Goal: Task Accomplishment & Management: Manage account settings

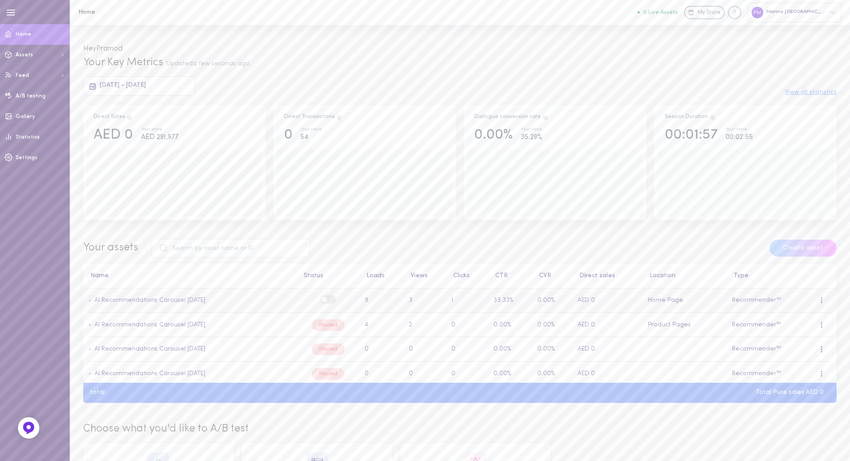
click at [322, 303] on label at bounding box center [328, 299] width 16 height 9
click at [0, 0] on input "checkbox" at bounding box center [0, 0] width 0 height 0
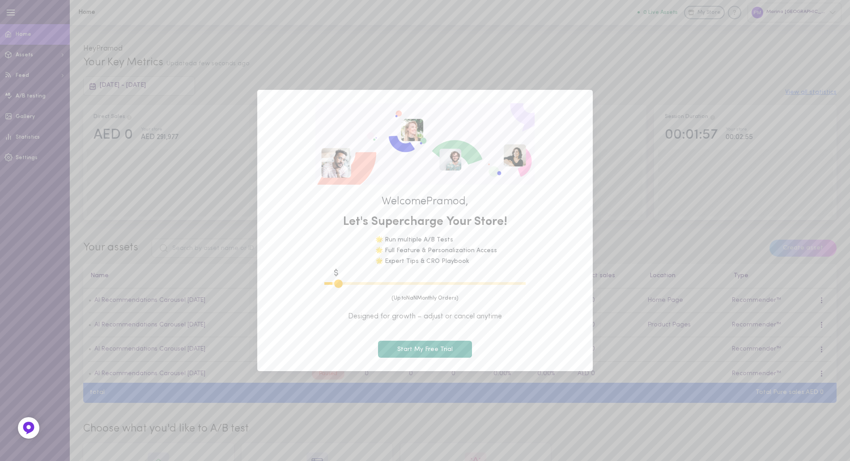
type input "1100"
click at [398, 353] on button "Start My Free Trial" at bounding box center [425, 349] width 94 height 17
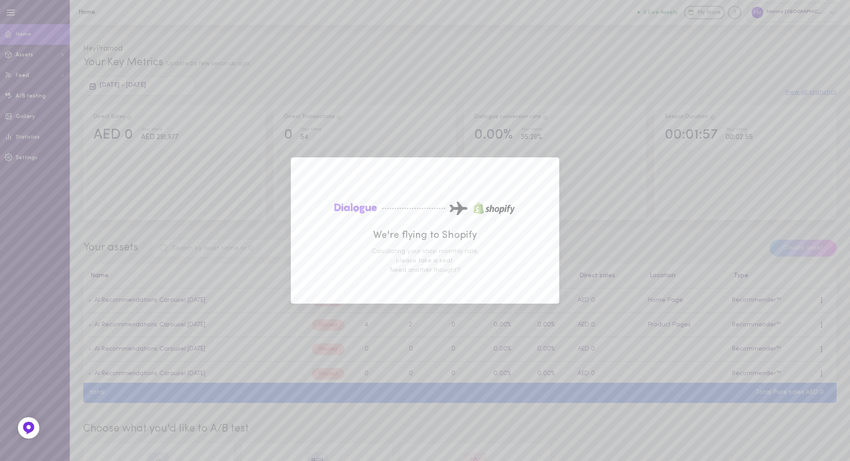
click at [398, 353] on div "We're flying to Shopify Calculating your shop monthly rate, please take a seat.…" at bounding box center [425, 230] width 850 height 461
click at [588, 226] on div "We're flying to Shopify Calculating your shop monthly rate, please take a seat.…" at bounding box center [425, 230] width 850 height 461
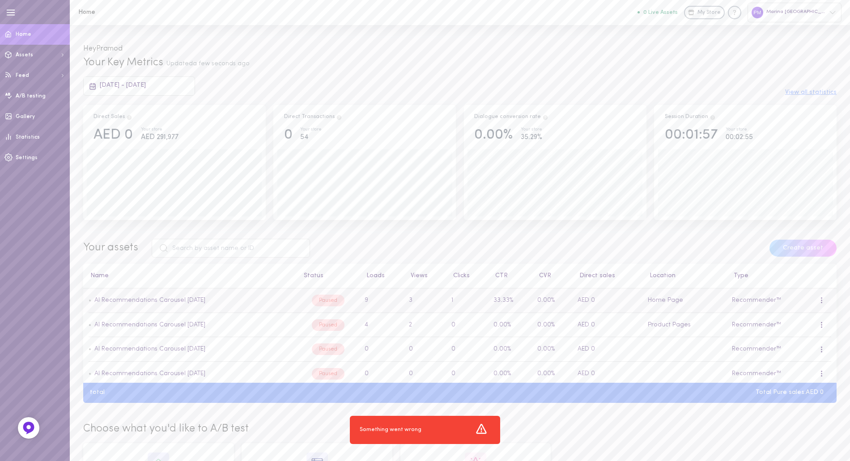
click at [821, 300] on div at bounding box center [822, 300] width 2 height 7
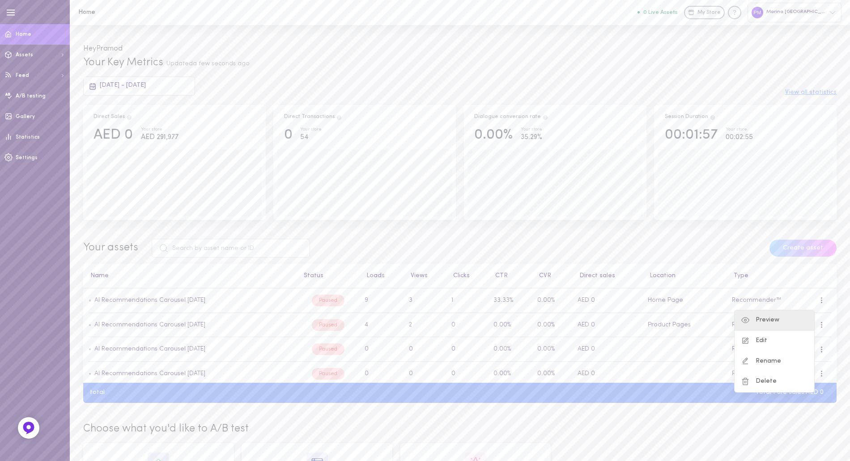
click at [763, 321] on div "Preview" at bounding box center [775, 321] width 80 height 21
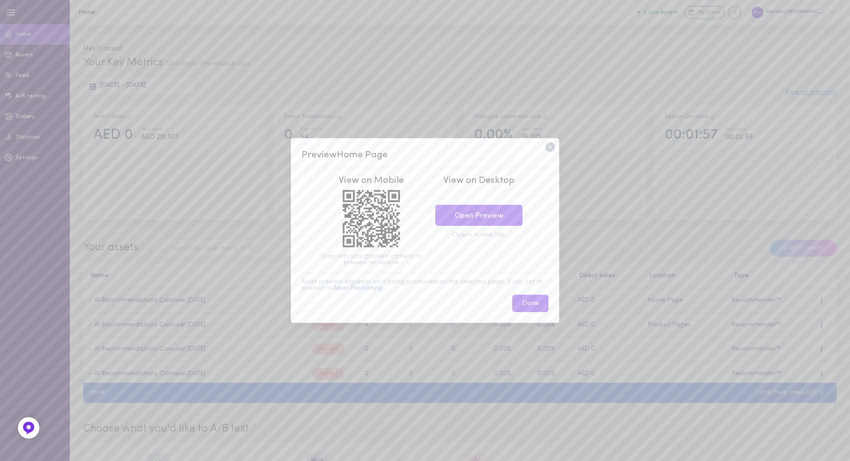
click at [550, 146] on icon at bounding box center [550, 147] width 9 height 9
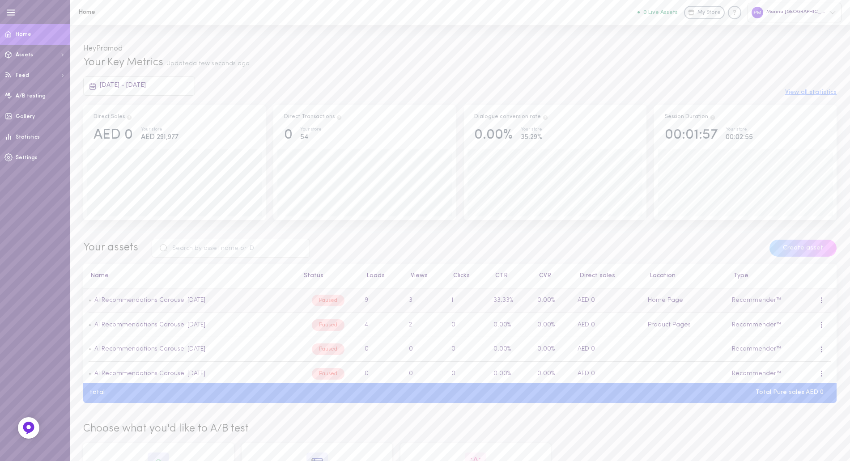
click at [819, 299] on div at bounding box center [821, 301] width 5 height 10
click at [793, 337] on div "Edit" at bounding box center [775, 341] width 80 height 21
click at [42, 98] on link "Refresh Feed" at bounding box center [34, 98] width 61 height 11
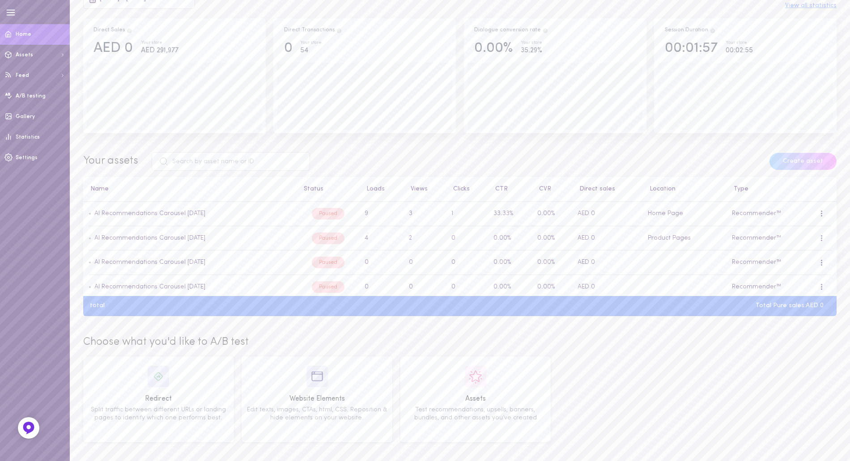
scroll to position [43, 0]
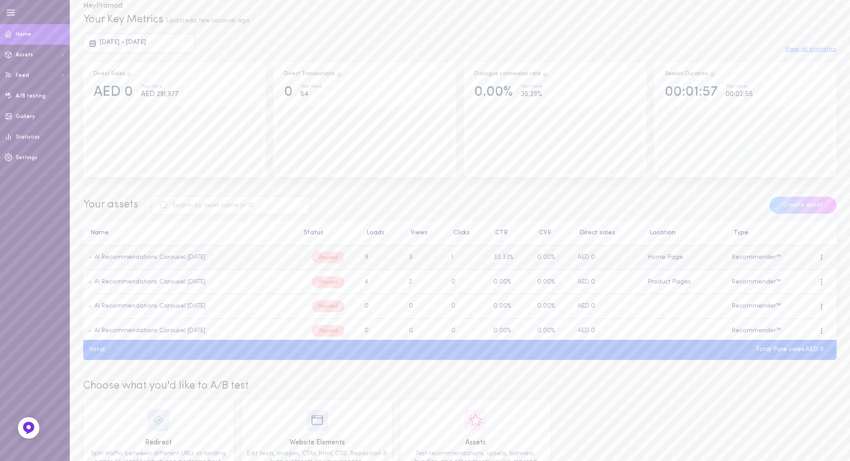
click at [367, 258] on td "9" at bounding box center [381, 258] width 44 height 25
click at [406, 260] on td "3" at bounding box center [425, 258] width 43 height 25
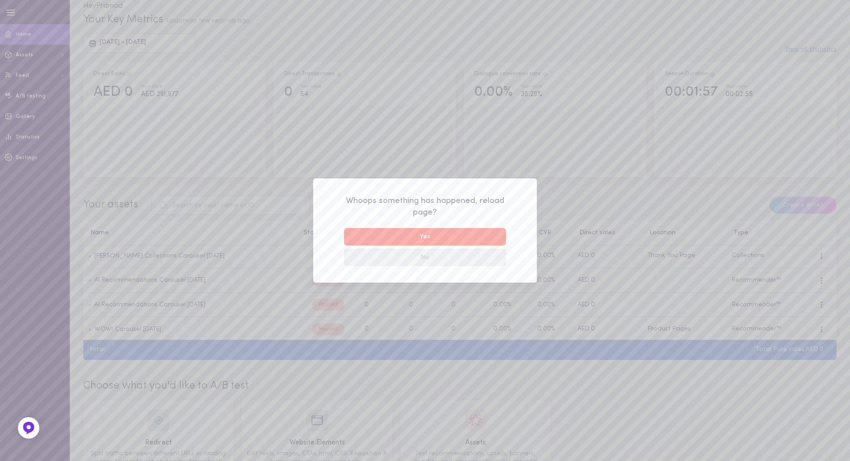
click at [425, 256] on button "No" at bounding box center [425, 257] width 162 height 17
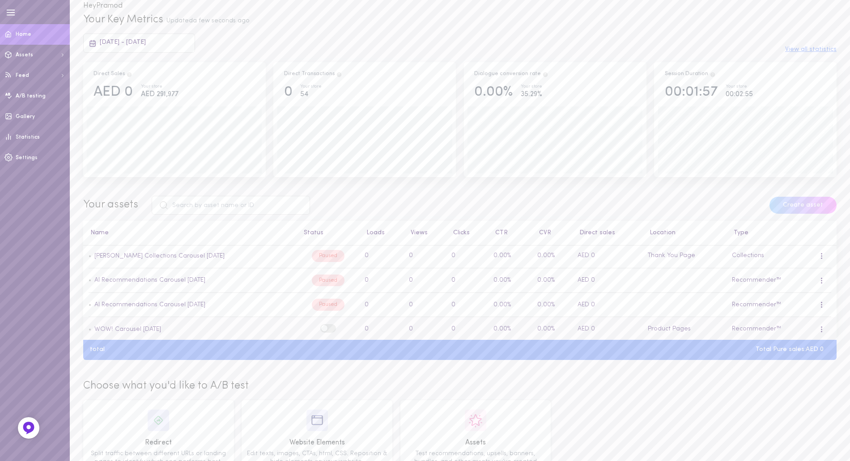
click at [321, 331] on span at bounding box center [324, 328] width 6 height 6
click at [0, 0] on input "checkbox" at bounding box center [0, 0] width 0 height 0
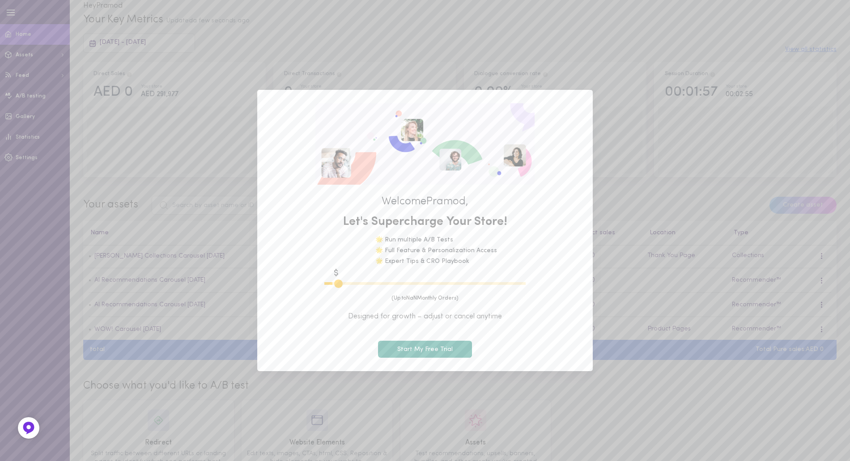
type input "1100"
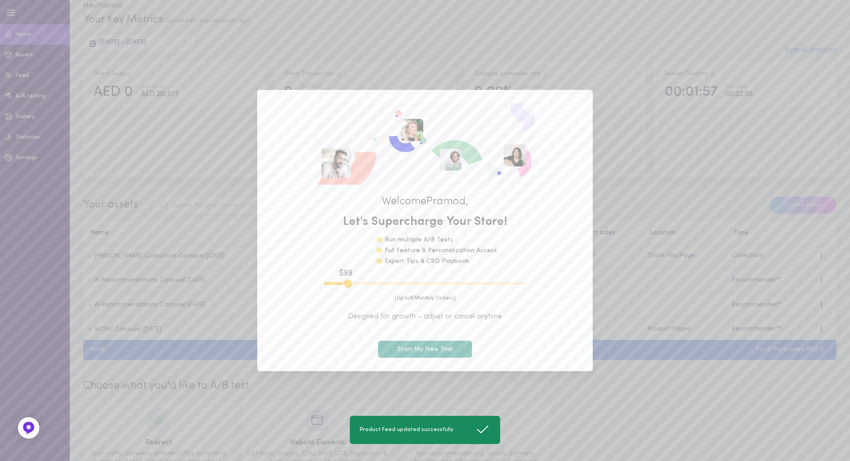
click at [655, 365] on div "Welcome Pramod , Let's Supercharge Your Store! 🌟 Run multiple A/B Tests 🌟 Full …" at bounding box center [425, 230] width 850 height 461
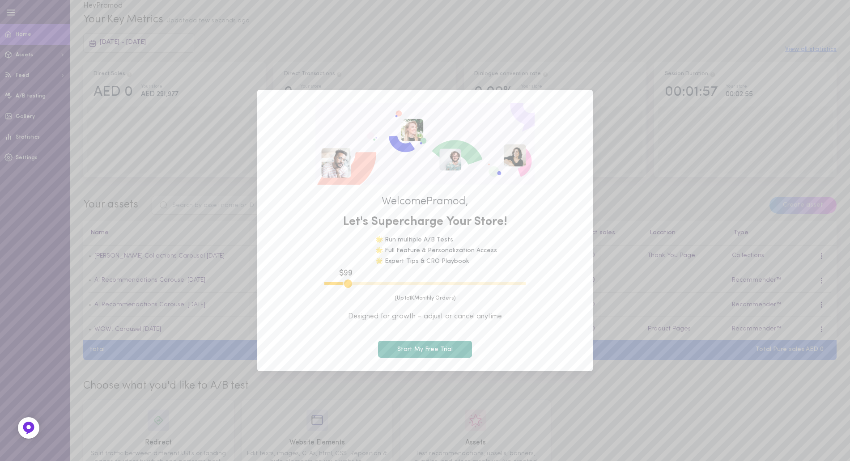
click at [318, 51] on div "Welcome Pramod , Let's Supercharge Your Store! 🌟 Run multiple A/B Tests 🌟 Full …" at bounding box center [425, 230] width 850 height 461
click at [249, 154] on div "Welcome Pramod , Let's Supercharge Your Store! 🌟 Run multiple A/B Tests 🌟 Full …" at bounding box center [425, 230] width 850 height 461
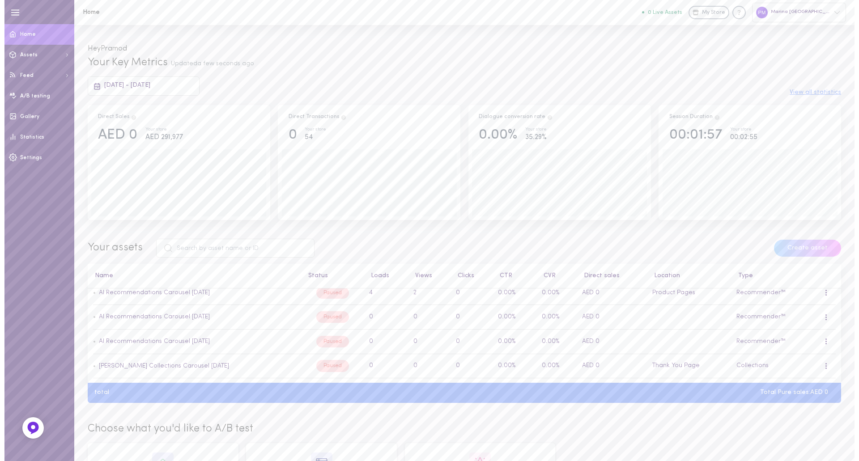
scroll to position [45, 0]
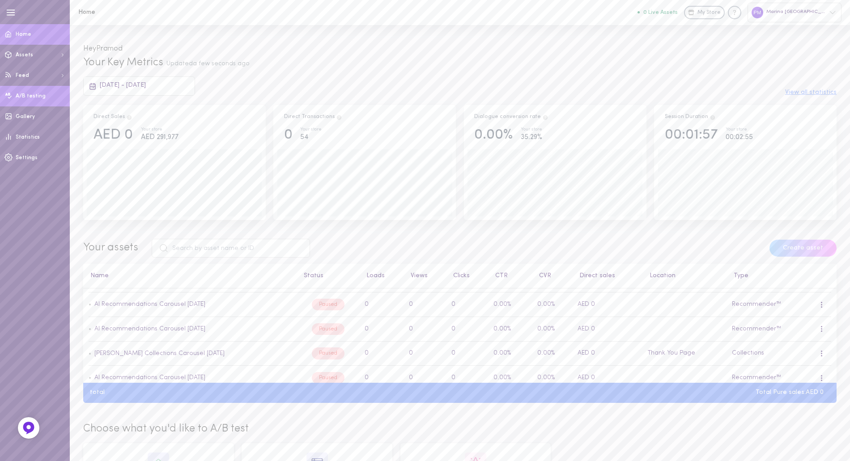
click at [27, 101] on link "A/B testing" at bounding box center [35, 96] width 70 height 21
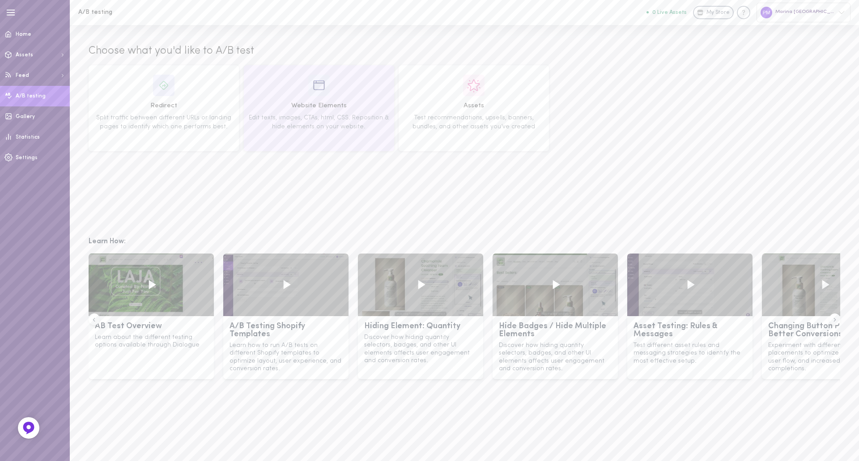
click at [291, 95] on div "Website Elements Edit texts, images, CTAs, html, CSS. Reposition & hide element…" at bounding box center [319, 108] width 144 height 67
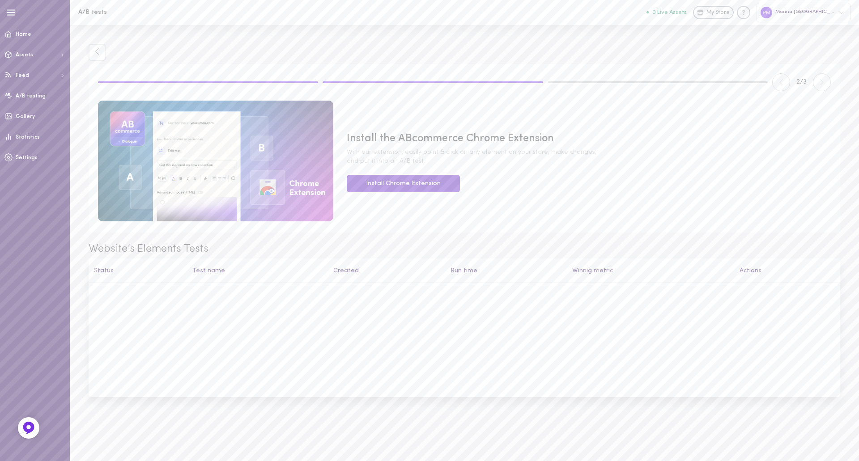
click at [407, 180] on link "Install Chrome Extension" at bounding box center [403, 183] width 113 height 17
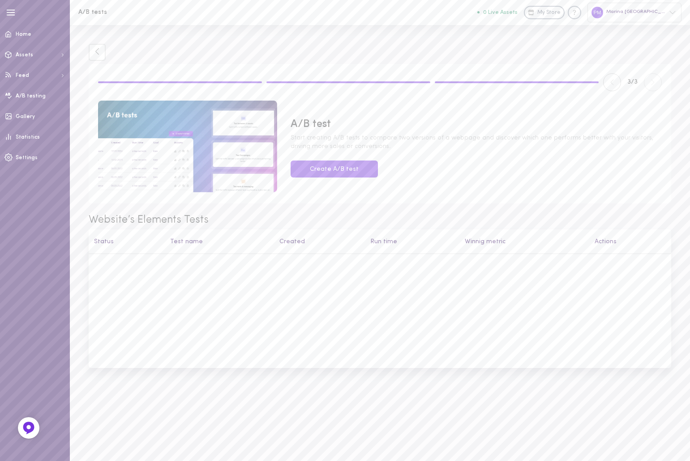
click at [517, 13] on button "0 Live Assets" at bounding box center [497, 12] width 40 height 6
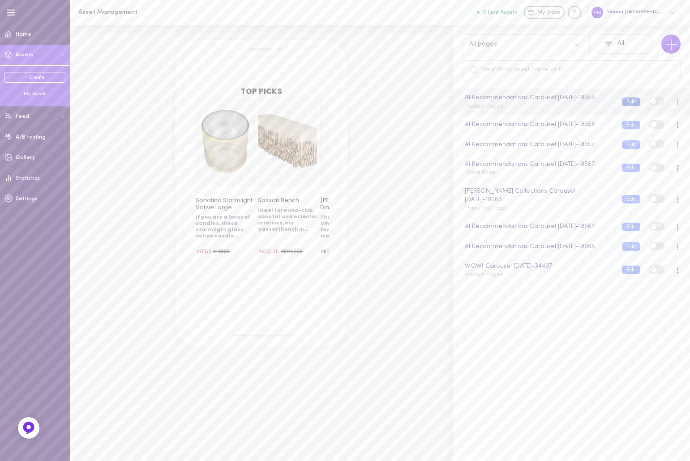
click at [622, 103] on button "Edit" at bounding box center [631, 102] width 18 height 9
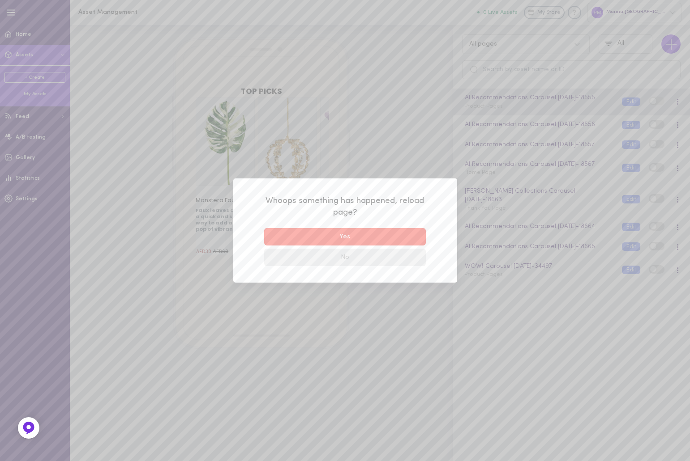
click at [352, 258] on button "No" at bounding box center [345, 257] width 162 height 17
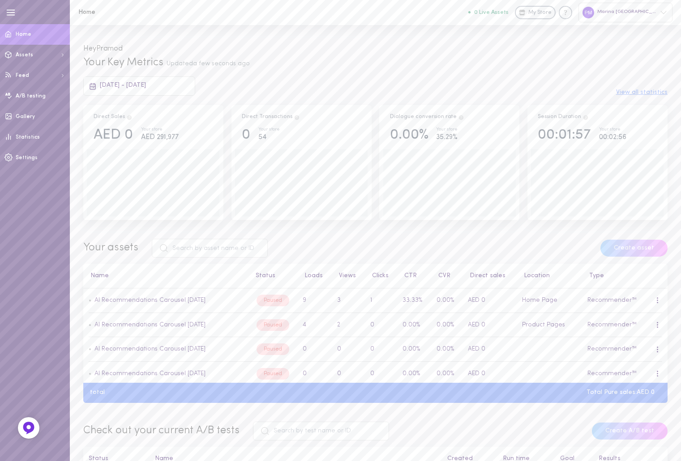
click at [661, 13] on icon at bounding box center [663, 12] width 7 height 7
click at [613, 155] on div "Add New Store" at bounding box center [614, 152] width 35 height 7
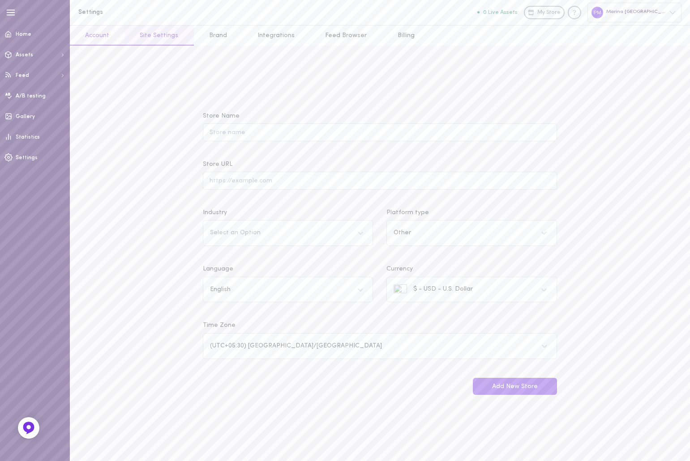
click at [100, 37] on link "Account" at bounding box center [97, 36] width 55 height 20
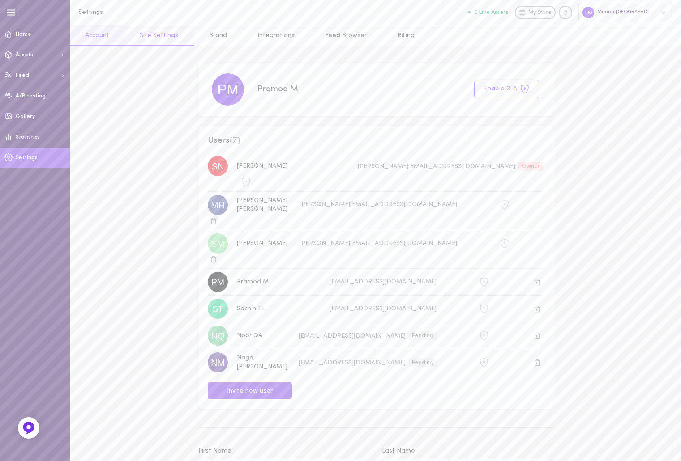
click at [149, 38] on link "Site Settings" at bounding box center [158, 36] width 69 height 20
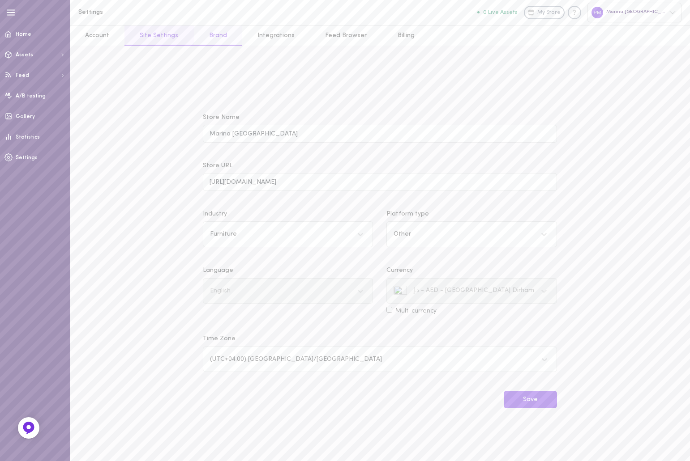
click at [204, 33] on link "Brand" at bounding box center [218, 36] width 48 height 20
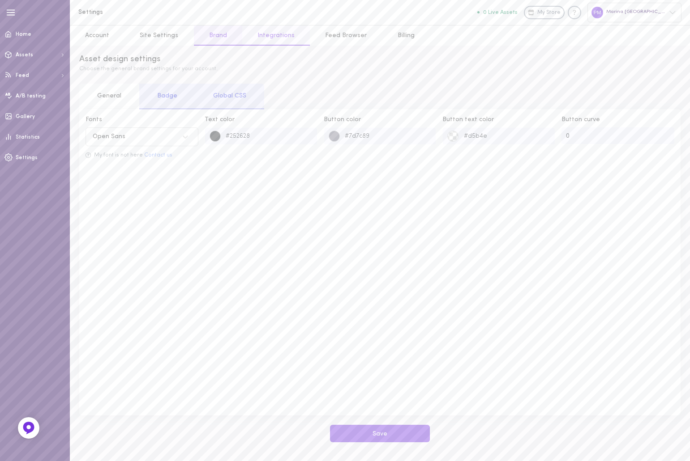
click at [262, 33] on link "Integrations" at bounding box center [276, 36] width 68 height 20
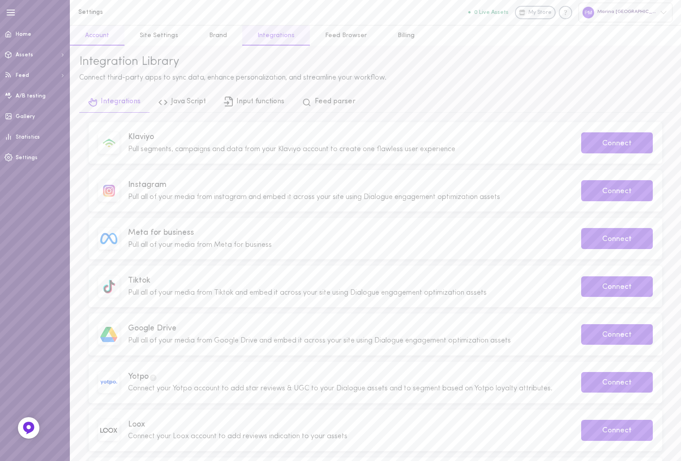
click at [94, 35] on link "Account" at bounding box center [97, 36] width 55 height 20
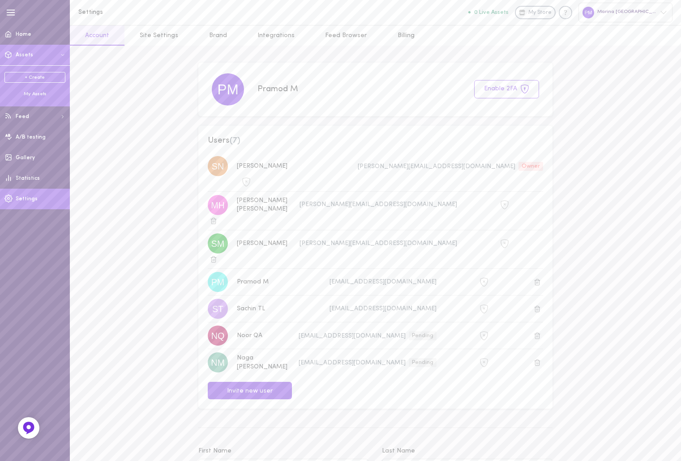
click at [23, 57] on span "Assets" at bounding box center [24, 54] width 17 height 5
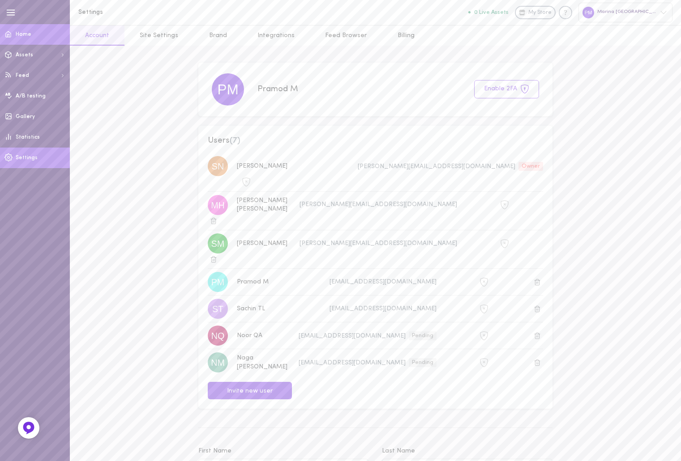
click at [25, 35] on span "Home" at bounding box center [24, 34] width 16 height 5
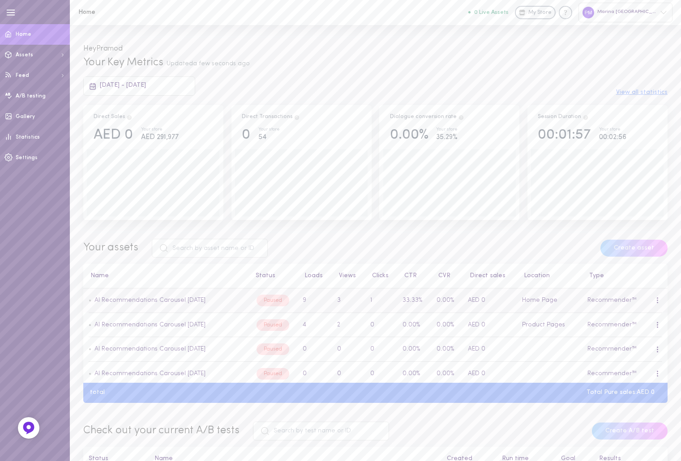
click at [337, 303] on td "3" at bounding box center [348, 301] width 33 height 25
click at [655, 301] on div at bounding box center [657, 301] width 5 height 10
click at [619, 341] on div "Edit" at bounding box center [611, 341] width 80 height 21
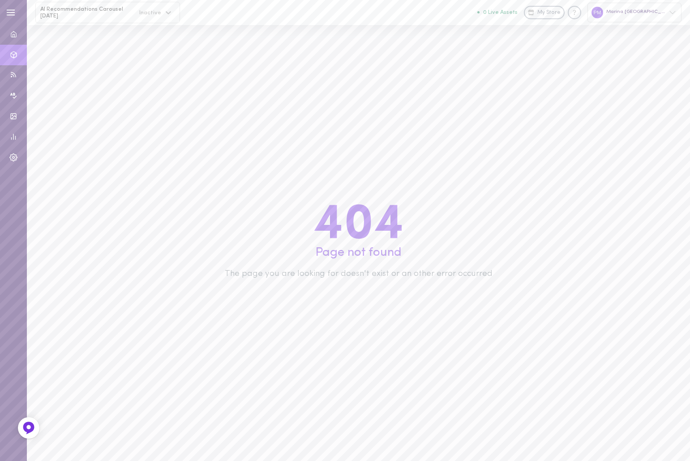
click at [167, 14] on icon at bounding box center [168, 12] width 9 height 9
click at [275, 72] on div "404 Page not found The page you are looking for doesn't exist or an other error…" at bounding box center [358, 243] width 663 height 436
click at [669, 12] on icon at bounding box center [672, 12] width 7 height 7
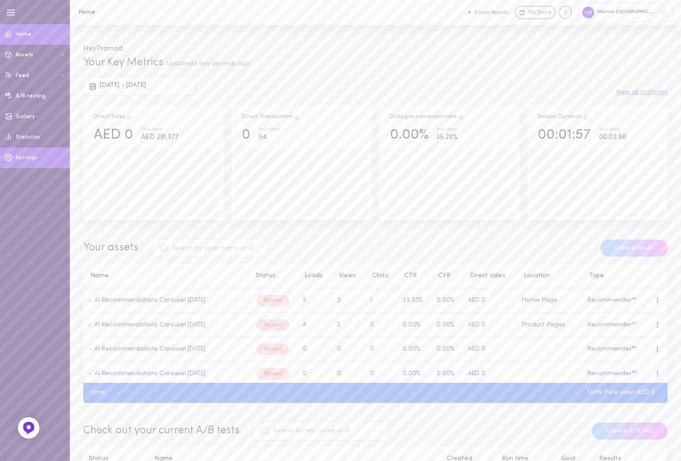
click at [42, 157] on link "Settings" at bounding box center [35, 158] width 70 height 21
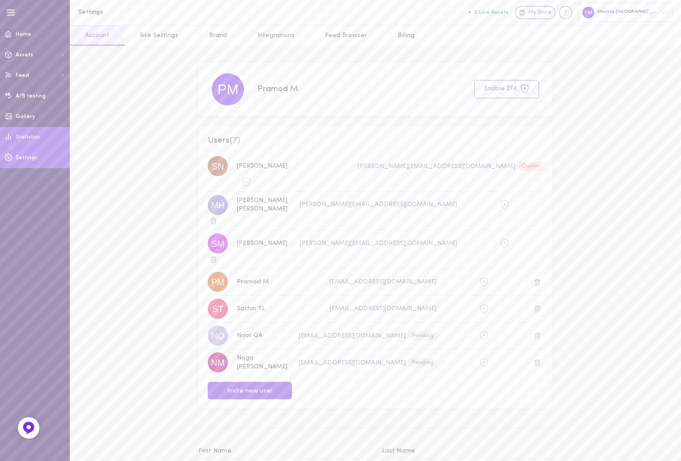
click at [29, 139] on span "Statistics" at bounding box center [28, 137] width 24 height 5
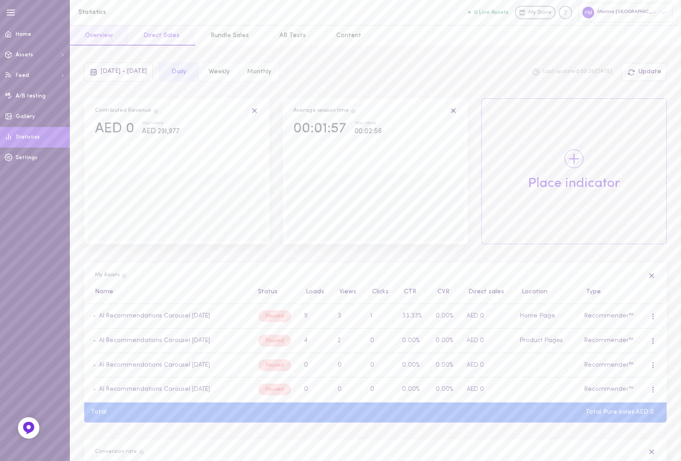
click at [153, 33] on button "Direct Sales" at bounding box center [161, 36] width 67 height 20
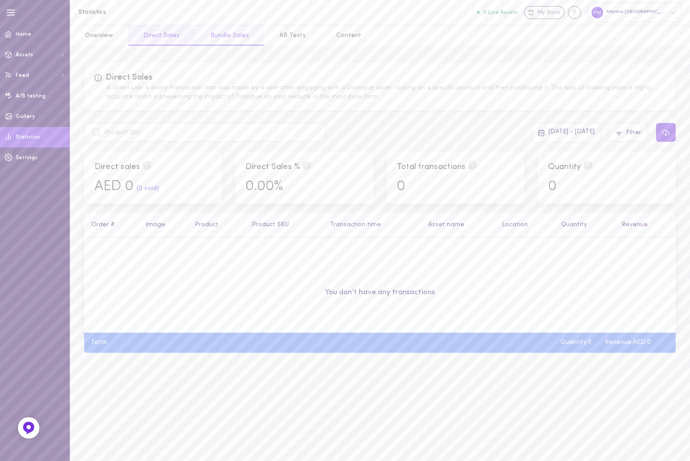
click at [219, 35] on button "Bundle Sales" at bounding box center [229, 36] width 69 height 20
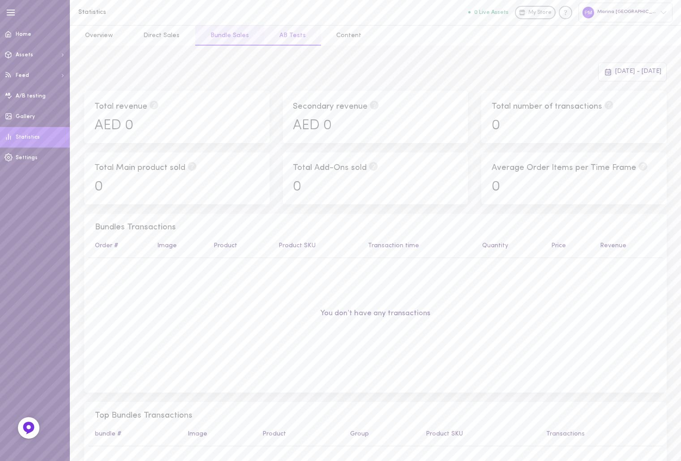
click at [286, 37] on button "AB Tests" at bounding box center [292, 36] width 57 height 20
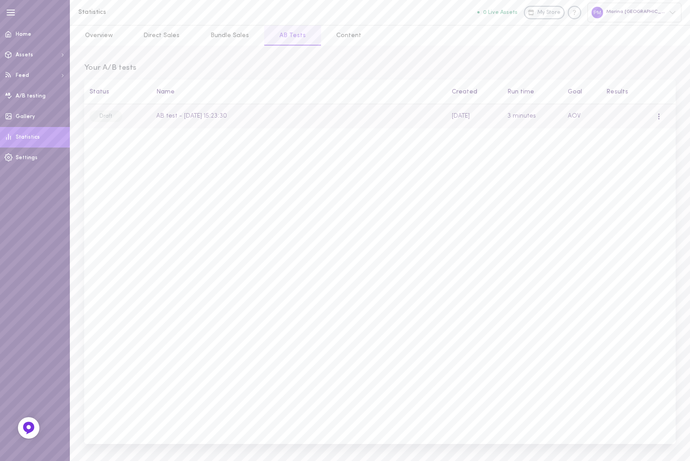
click at [656, 115] on div at bounding box center [658, 116] width 5 height 10
click at [639, 183] on div "Remove" at bounding box center [621, 178] width 80 height 21
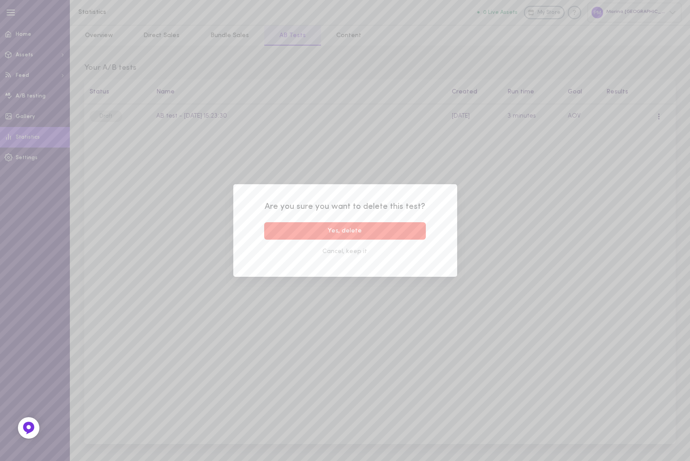
click at [352, 233] on button "Yes, delete" at bounding box center [345, 230] width 162 height 17
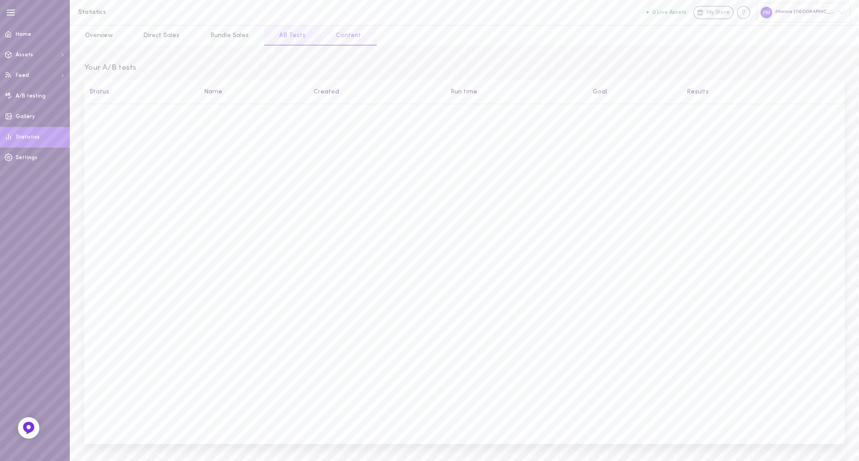
click at [345, 37] on button "Content" at bounding box center [348, 36] width 55 height 20
click at [96, 38] on button "Overview" at bounding box center [99, 36] width 58 height 20
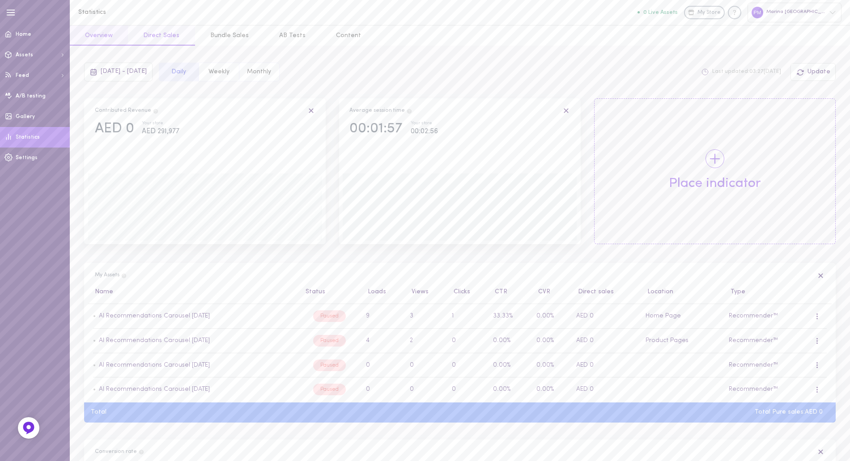
click at [160, 37] on button "Direct Sales" at bounding box center [161, 36] width 67 height 20
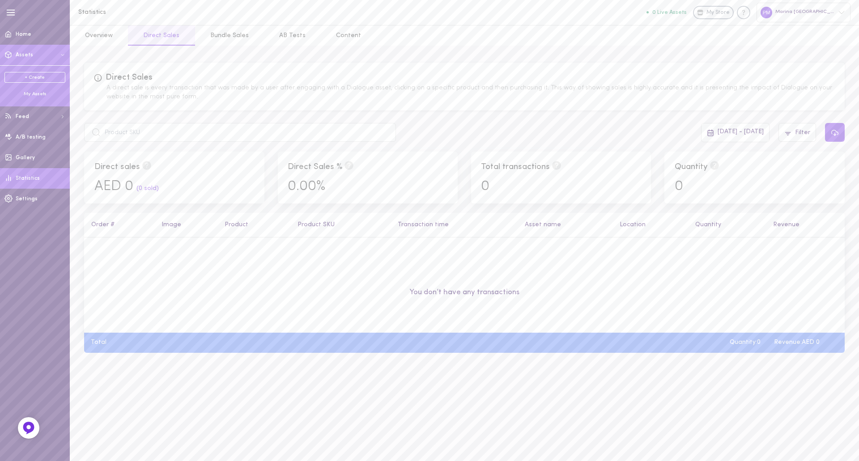
click at [35, 53] on button "Assets" at bounding box center [35, 55] width 70 height 21
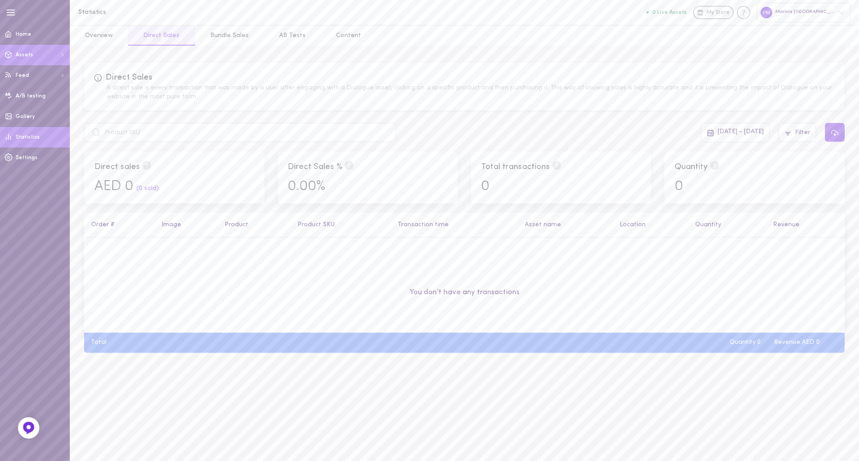
click at [35, 53] on button "Assets" at bounding box center [35, 55] width 70 height 21
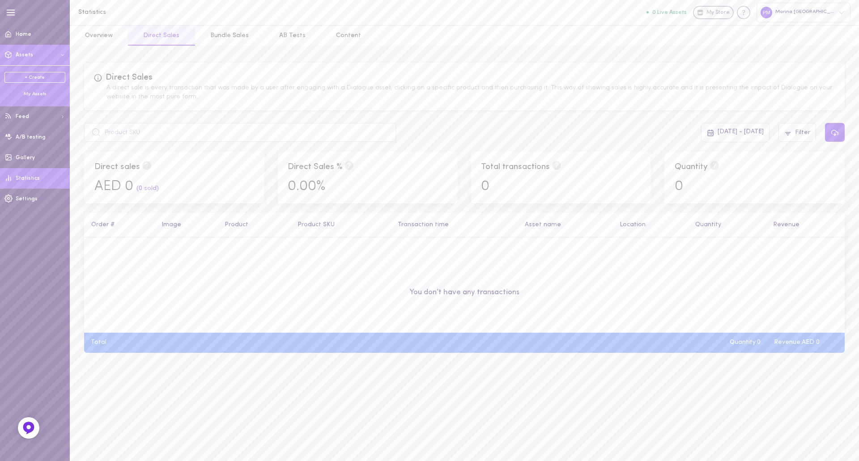
click at [42, 96] on div "My Assets" at bounding box center [34, 94] width 61 height 7
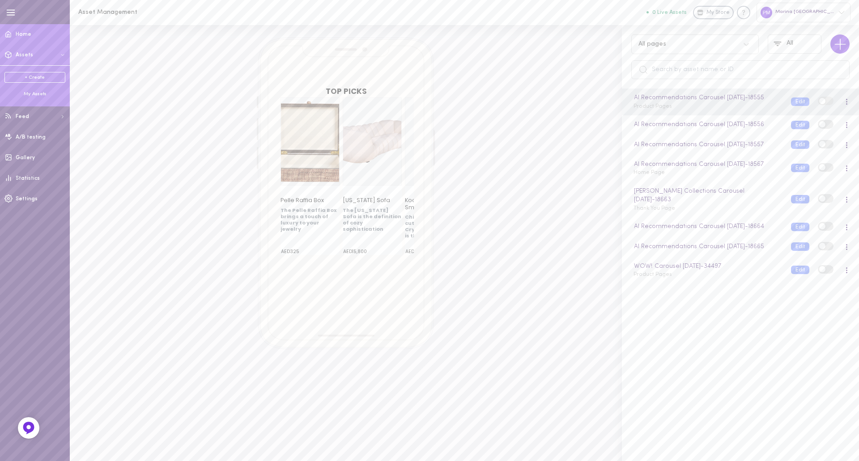
click at [20, 36] on span "Home" at bounding box center [24, 34] width 16 height 5
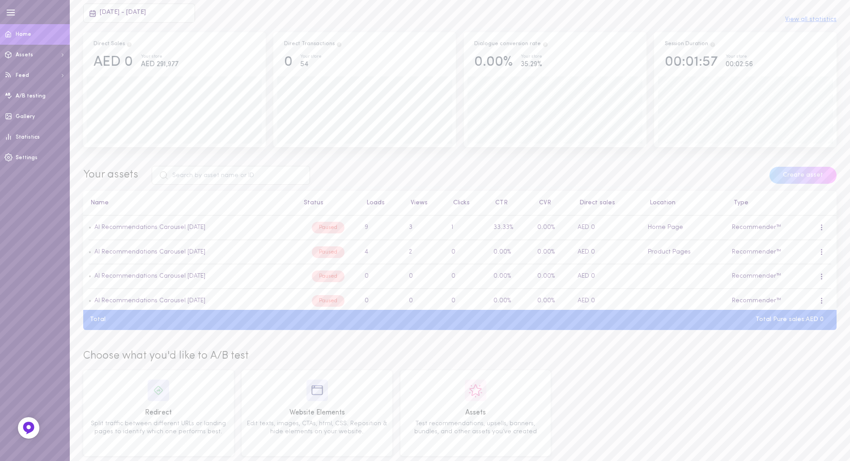
scroll to position [88, 0]
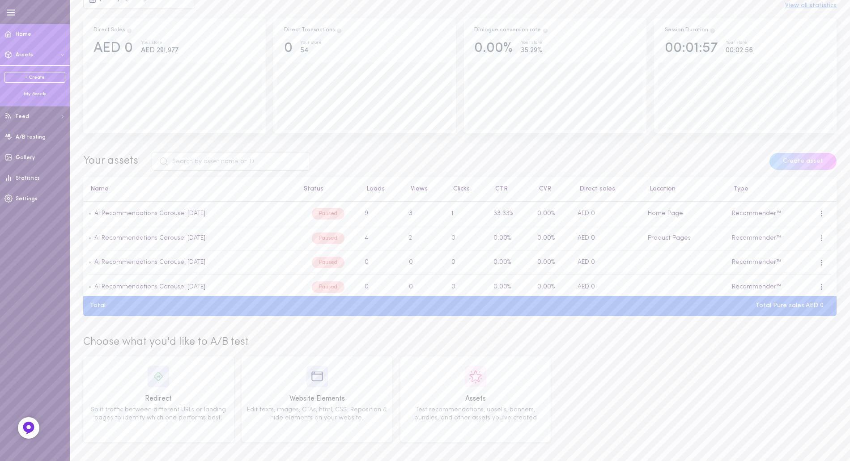
click at [45, 96] on div "My Assets" at bounding box center [34, 94] width 61 height 7
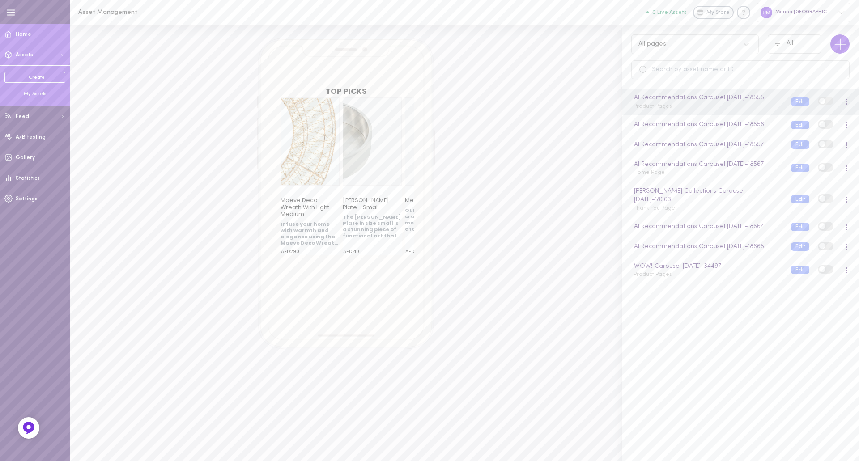
click at [26, 32] on span "Home" at bounding box center [24, 34] width 16 height 5
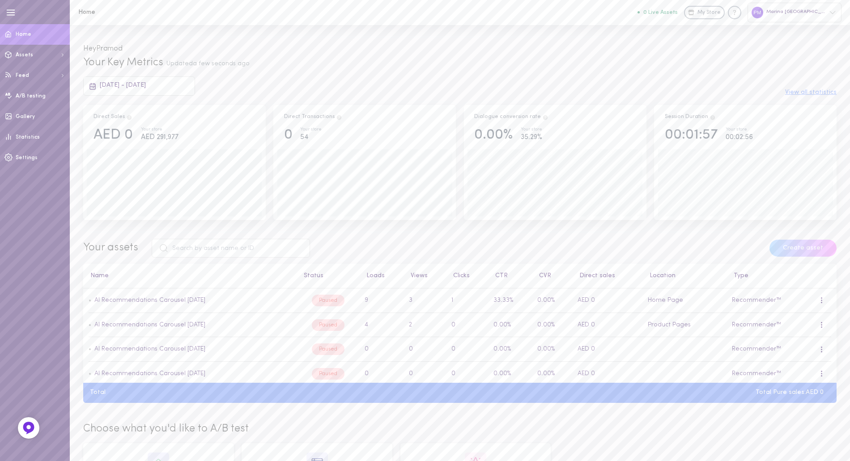
click at [680, 95] on button "View all statistics" at bounding box center [810, 93] width 51 height 6
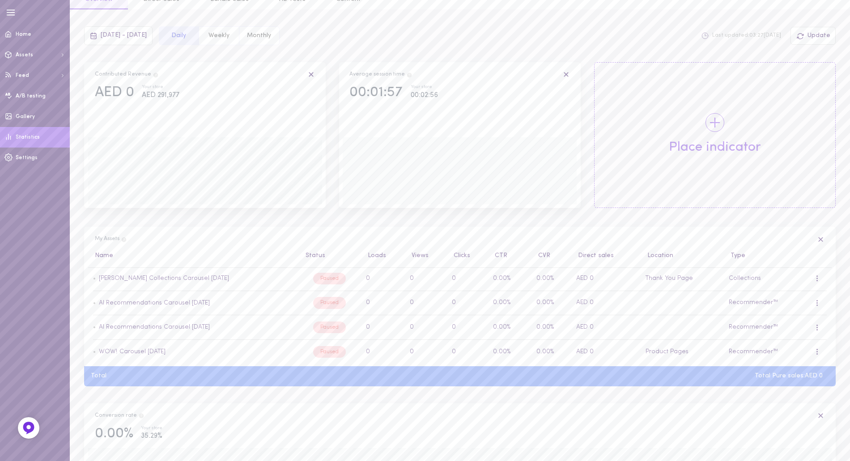
scroll to position [15, 0]
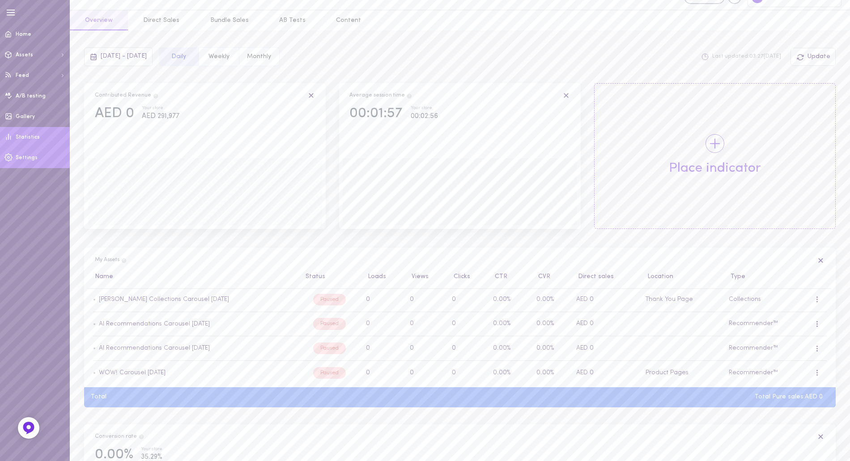
click at [25, 151] on link "Settings" at bounding box center [35, 158] width 70 height 21
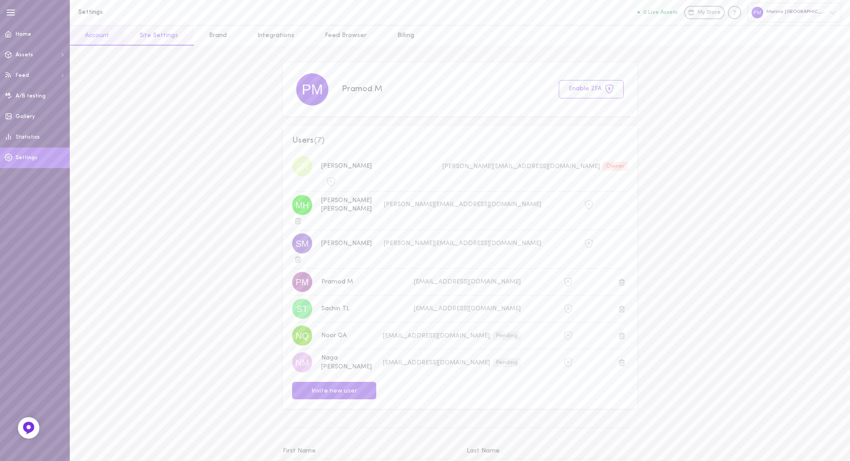
click at [154, 36] on link "Site Settings" at bounding box center [158, 36] width 69 height 20
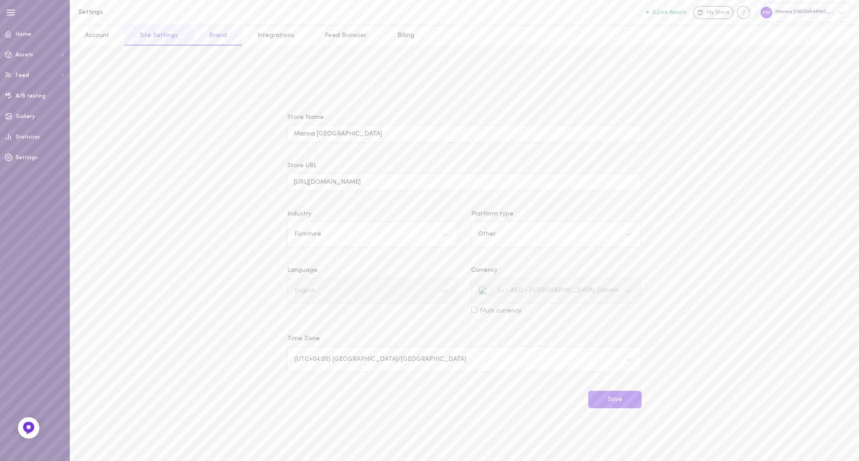
click at [216, 36] on link "Brand" at bounding box center [218, 36] width 48 height 20
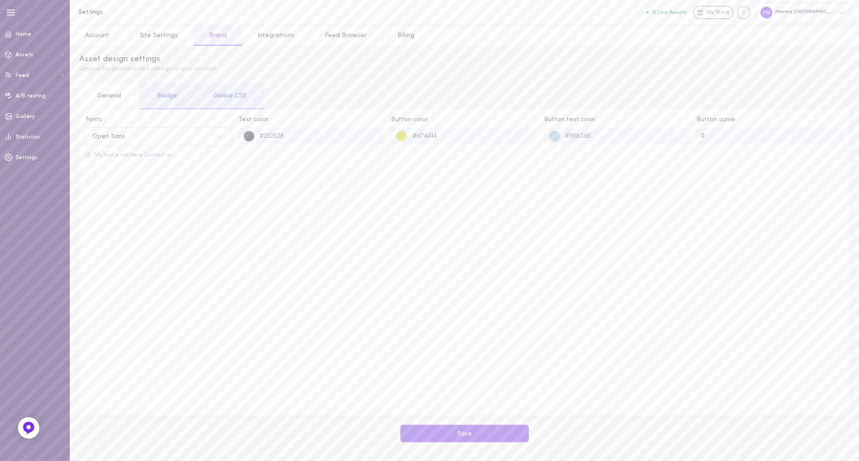
click at [180, 94] on div "Badge" at bounding box center [167, 97] width 56 height 26
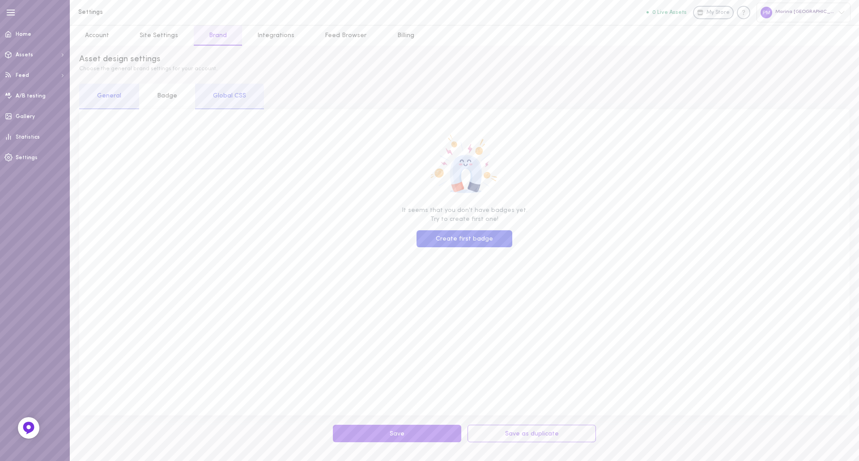
click at [222, 94] on div "Global CSS" at bounding box center [229, 97] width 69 height 26
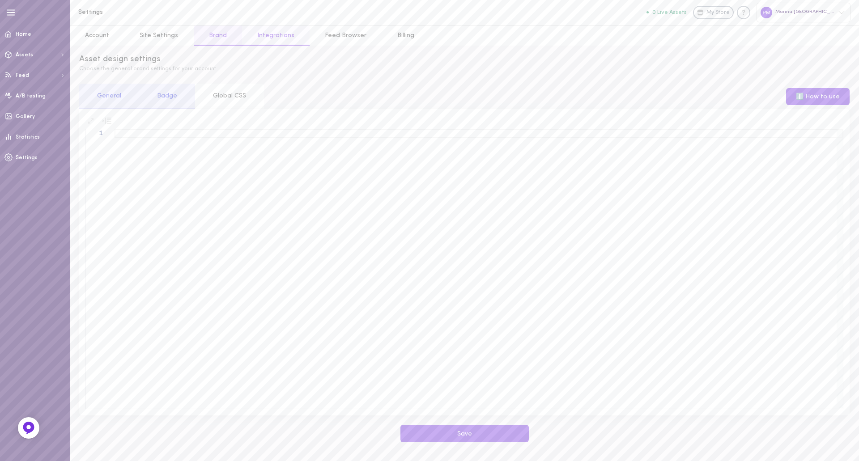
click at [265, 35] on link "Integrations" at bounding box center [276, 36] width 68 height 20
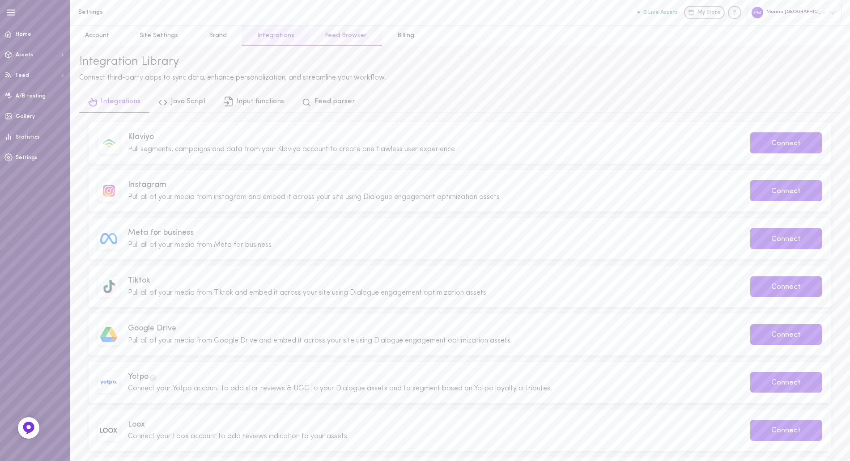
click at [337, 38] on link "Feed Browser" at bounding box center [346, 36] width 72 height 20
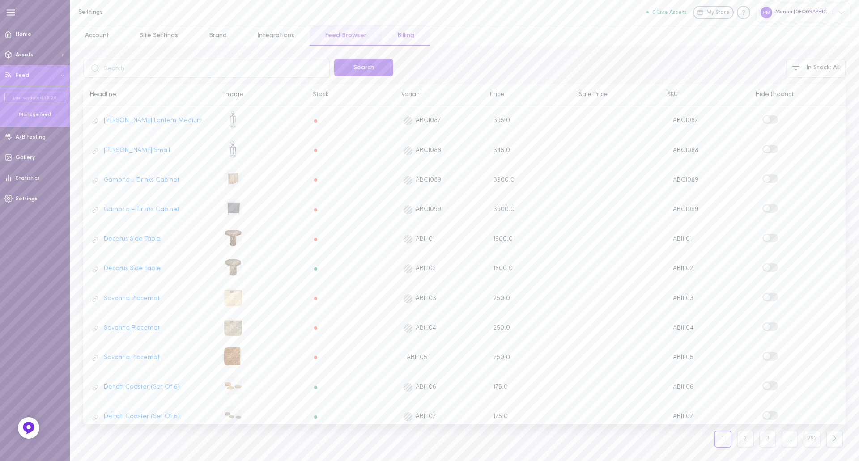
click at [394, 35] on link "Billing" at bounding box center [405, 36] width 47 height 20
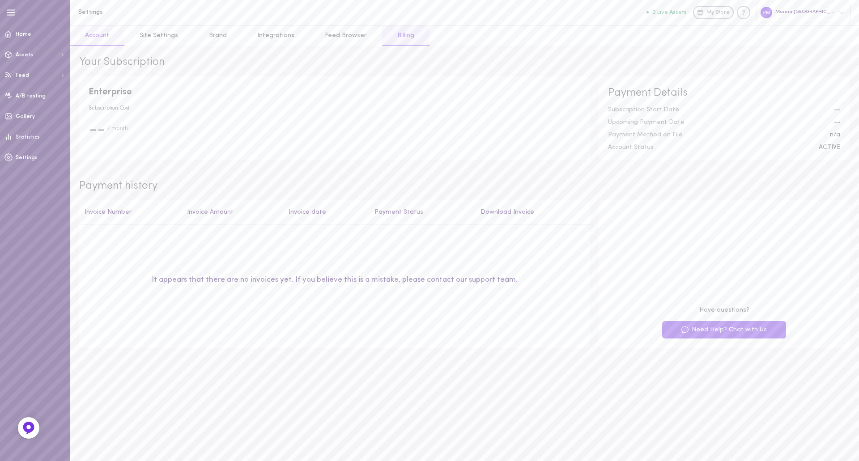
click at [102, 32] on link "Account" at bounding box center [97, 36] width 55 height 20
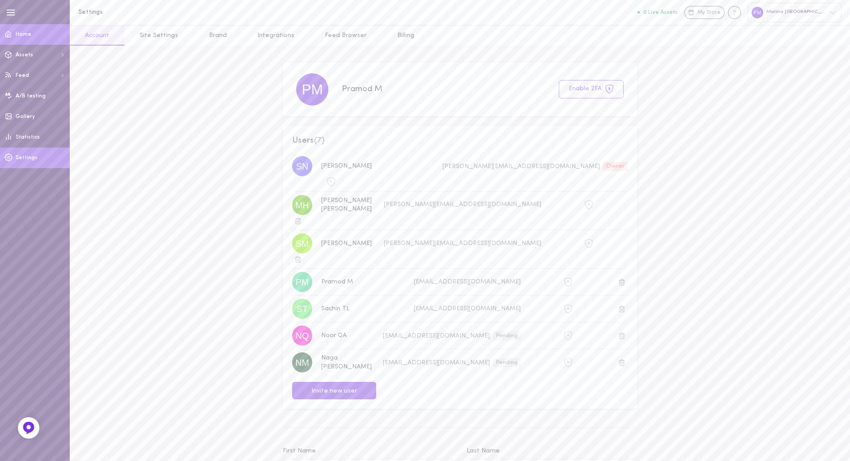
click at [22, 30] on link "Home" at bounding box center [35, 34] width 70 height 21
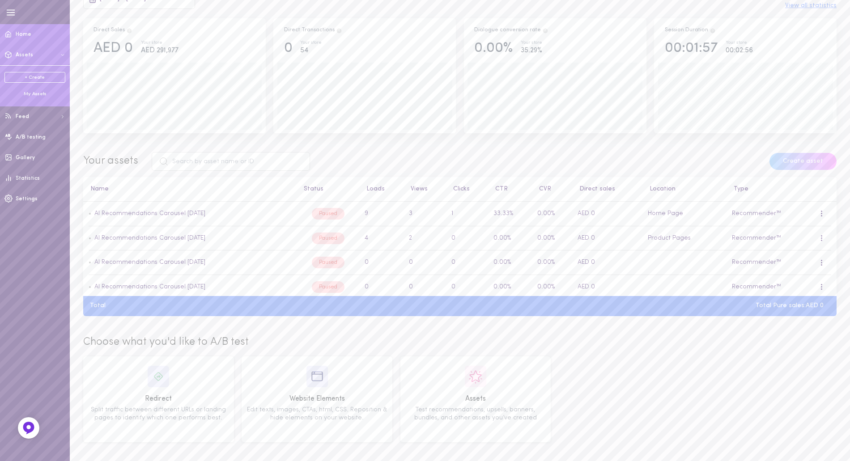
click at [37, 53] on button "Assets" at bounding box center [35, 55] width 70 height 21
click at [16, 51] on span at bounding box center [8, 54] width 17 height 21
click at [17, 51] on span at bounding box center [8, 54] width 17 height 21
click at [26, 93] on div "My Assets" at bounding box center [34, 94] width 61 height 7
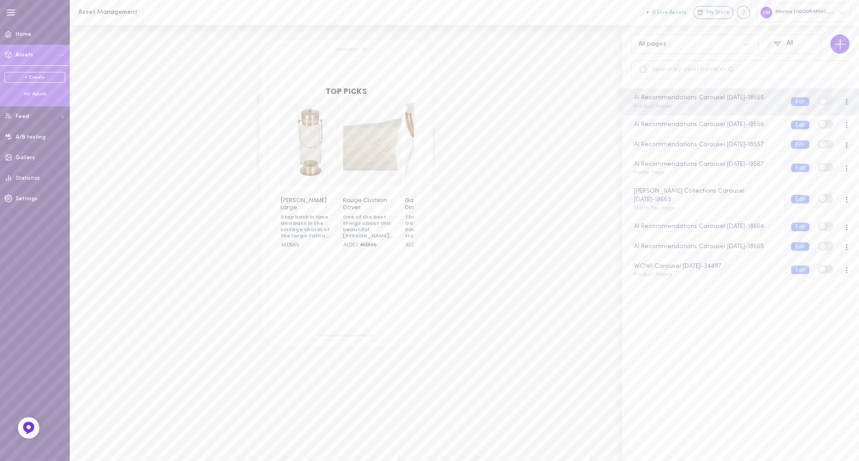
click at [7, 10] on line "button" at bounding box center [11, 10] width 8 height 0
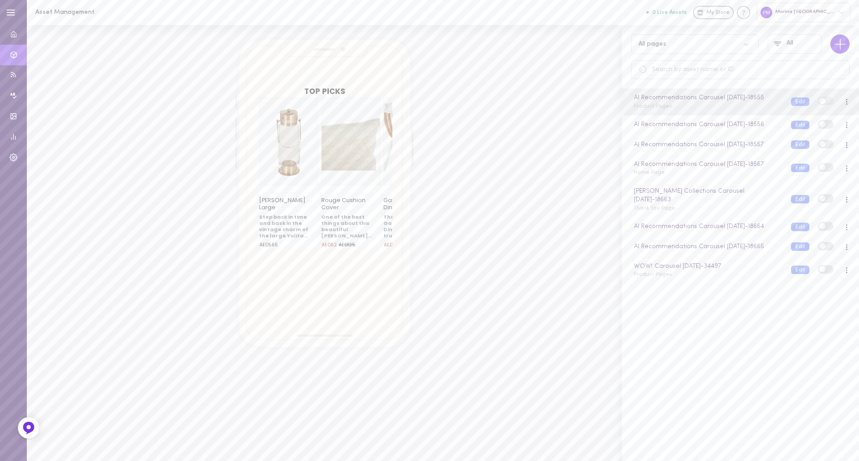
click at [680, 40] on div "All pages" at bounding box center [686, 44] width 105 height 9
click at [680, 90] on div "Product Pages" at bounding box center [695, 85] width 128 height 17
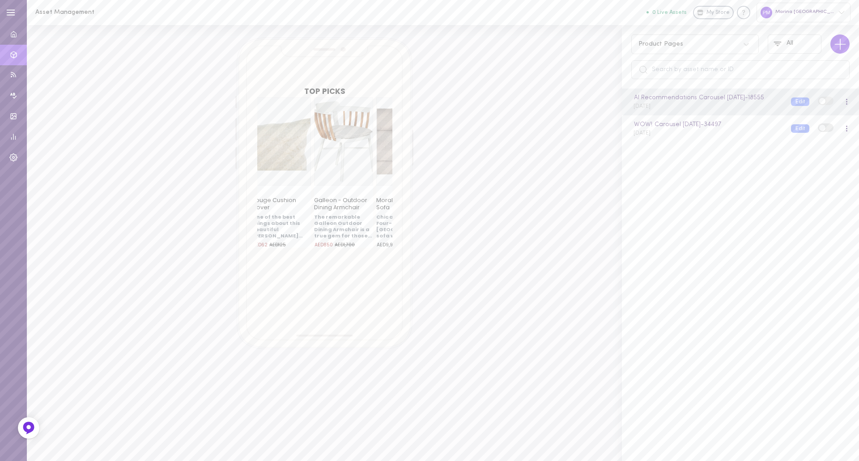
drag, startPoint x: 358, startPoint y: 128, endPoint x: 69, endPoint y: 132, distance: 288.7
click at [91, 132] on div "TOP PICKS Yulita Lantern Large Step back in time and bask in the vintage charm …" at bounding box center [324, 194] width 570 height 312
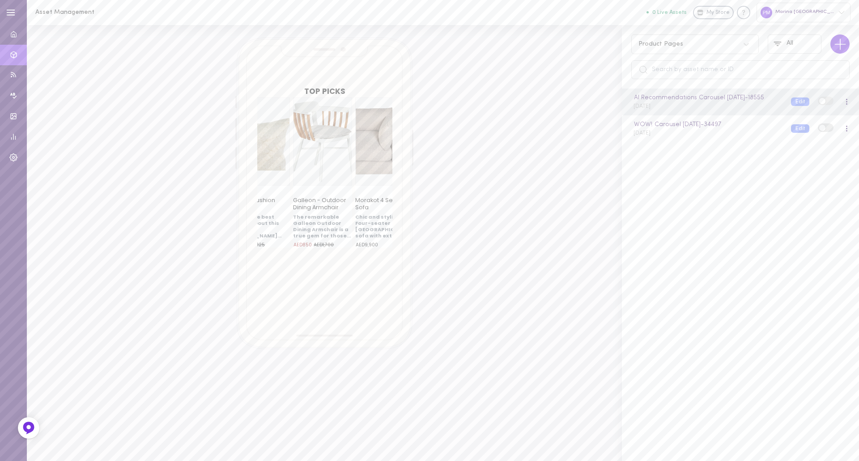
scroll to position [0, 173]
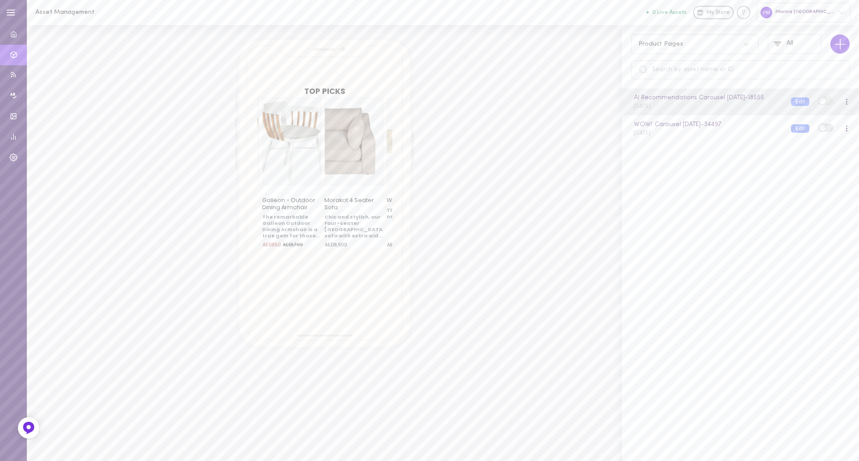
drag, startPoint x: 337, startPoint y: 132, endPoint x: 193, endPoint y: 133, distance: 143.7
click at [193, 133] on div "TOP PICKS Yulita Lantern Large Step back in time and bask in the vintage charm …" at bounding box center [324, 194] width 570 height 312
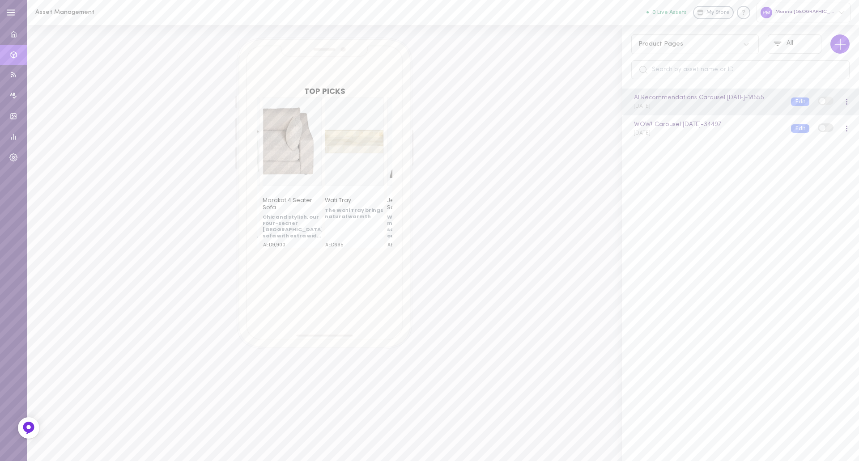
drag, startPoint x: 348, startPoint y: 135, endPoint x: 196, endPoint y: 141, distance: 152.3
click at [196, 141] on div "TOP PICKS Yulita Lantern Large Step back in time and bask in the vintage charm …" at bounding box center [324, 194] width 570 height 312
drag, startPoint x: 240, startPoint y: 138, endPoint x: 341, endPoint y: 145, distance: 101.4
click at [340, 145] on div "TOP PICKS Yulita Lantern Large Step back in time and bask in the vintage charm …" at bounding box center [324, 194] width 570 height 312
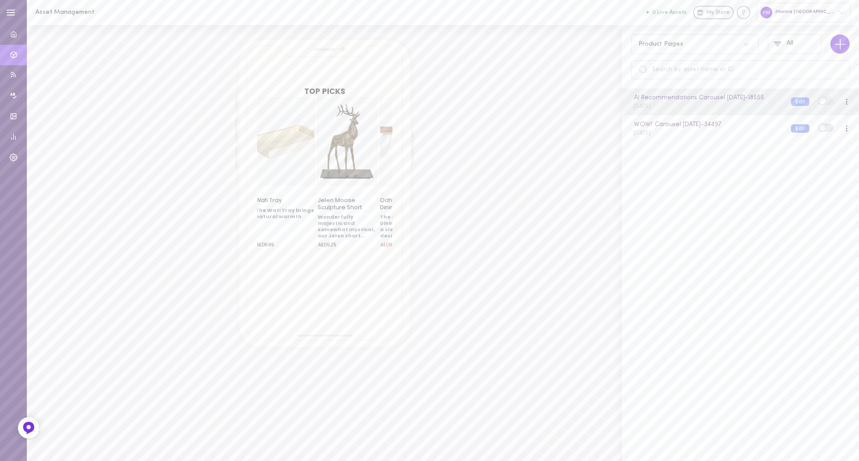
drag, startPoint x: 360, startPoint y: 145, endPoint x: 306, endPoint y: 161, distance: 55.8
click at [212, 147] on div "TOP PICKS Yulita Lantern Large Step back in time and bask in the vintage charm …" at bounding box center [324, 194] width 570 height 312
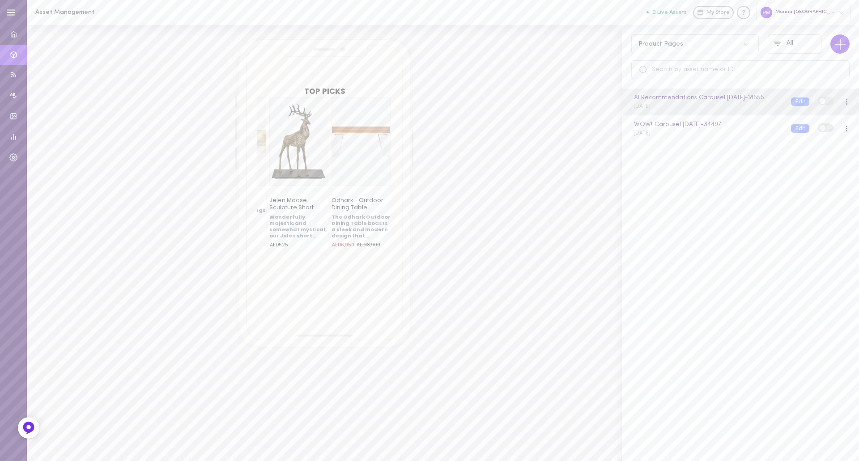
drag, startPoint x: 328, startPoint y: 170, endPoint x: 266, endPoint y: 169, distance: 61.8
click at [259, 171] on div "Yulita Lantern Large Step back in time and bask in the vintage charm of the lar…" at bounding box center [324, 173] width 135 height 150
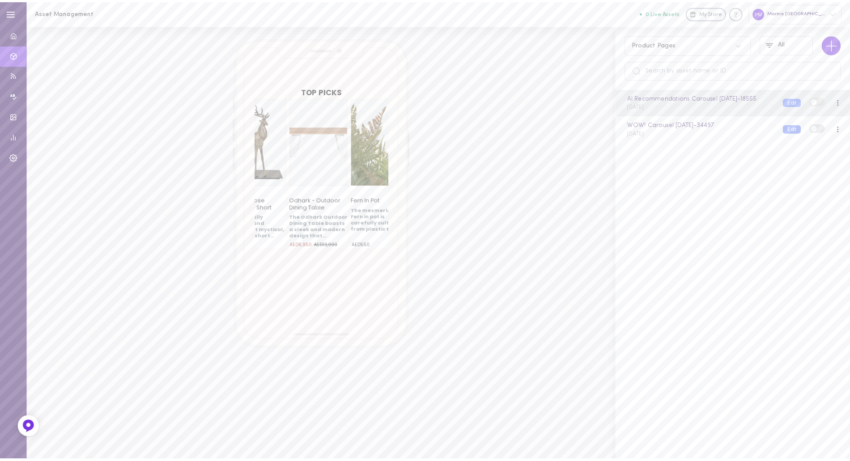
scroll to position [0, 511]
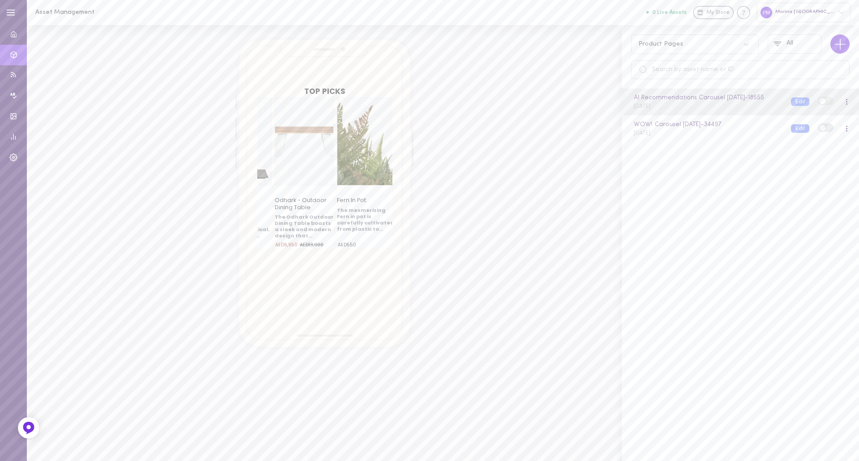
drag, startPoint x: 338, startPoint y: 170, endPoint x: 256, endPoint y: 172, distance: 81.9
click at [256, 172] on div "Yulita Lantern Large Step back in time and bask in the vintage charm of the lar…" at bounding box center [325, 173] width 154 height 150
click at [680, 104] on div at bounding box center [847, 101] width 2 height 7
click at [680, 144] on div "Edit" at bounding box center [800, 146] width 80 height 21
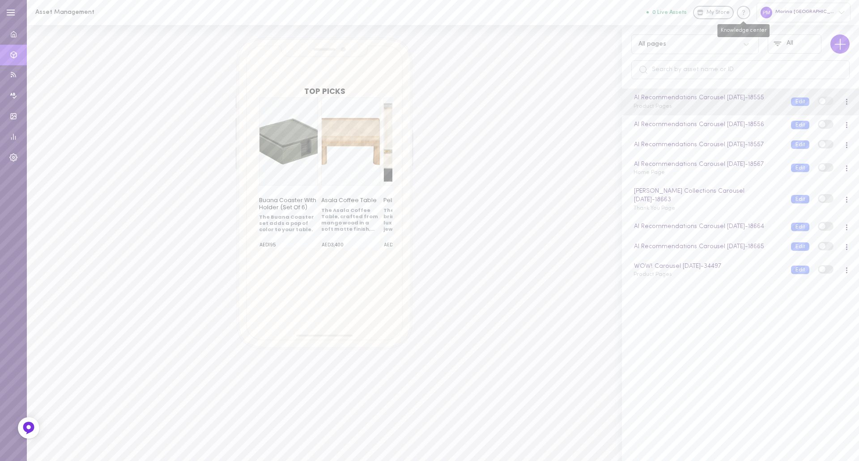
click at [680, 14] on icon "Knowledge center" at bounding box center [743, 12] width 9 height 9
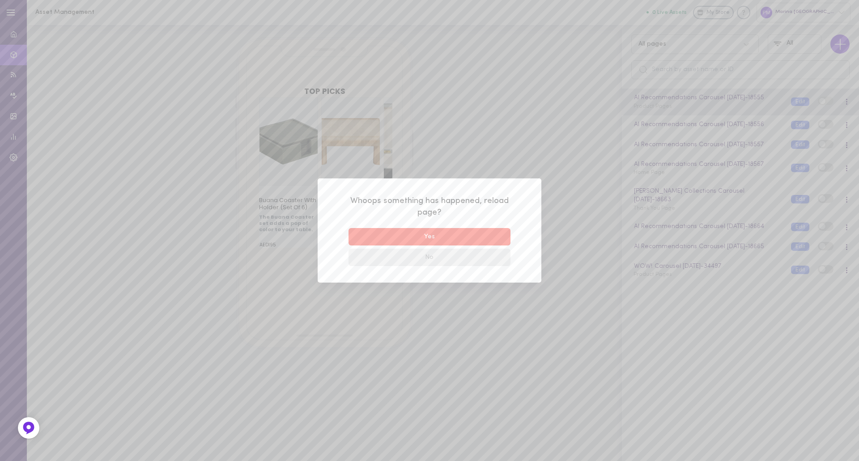
click at [425, 253] on button "No" at bounding box center [430, 257] width 162 height 17
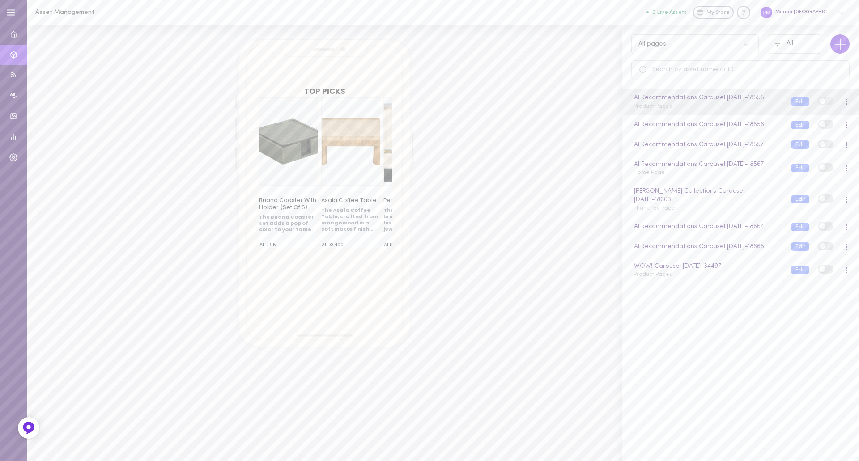
click at [546, 12] on div "Asset Management 0 Live Assets My Store Marina UAE" at bounding box center [443, 12] width 832 height 25
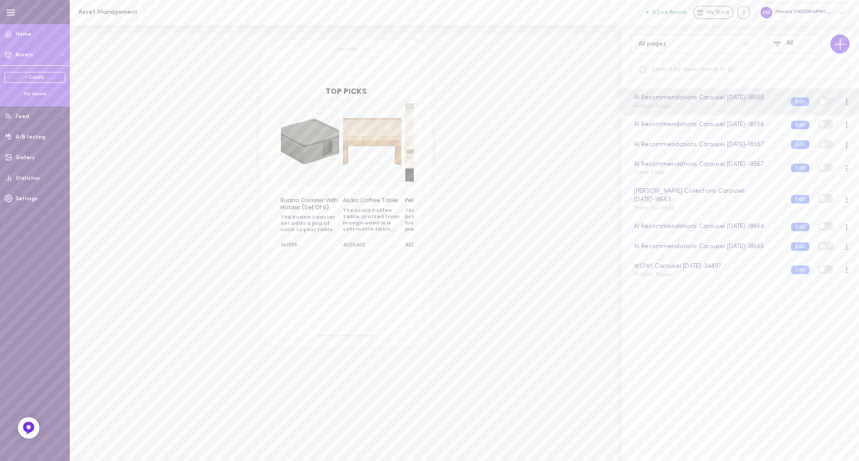
click at [9, 31] on icon at bounding box center [8, 34] width 5 height 6
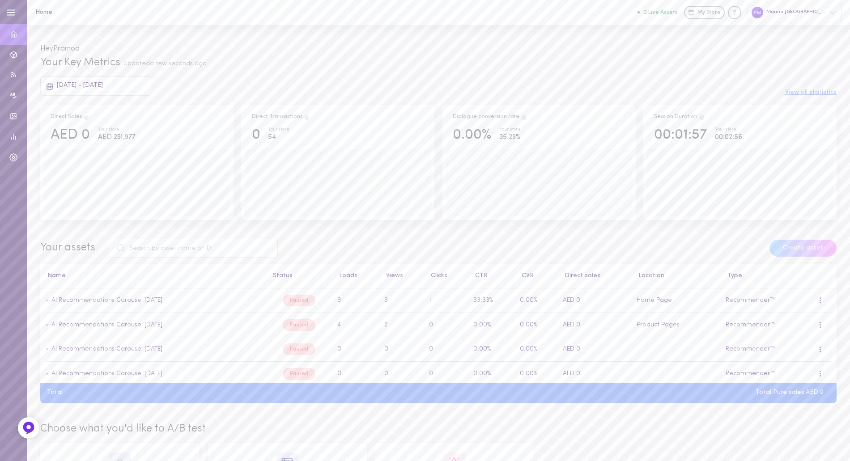
click at [678, 11] on button "0 Live Assets" at bounding box center [658, 12] width 40 height 6
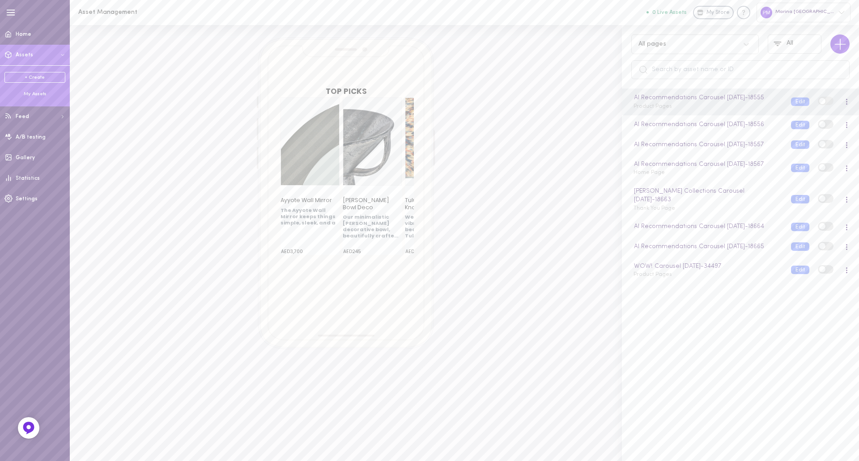
click at [42, 93] on div "My Assets" at bounding box center [34, 94] width 61 height 7
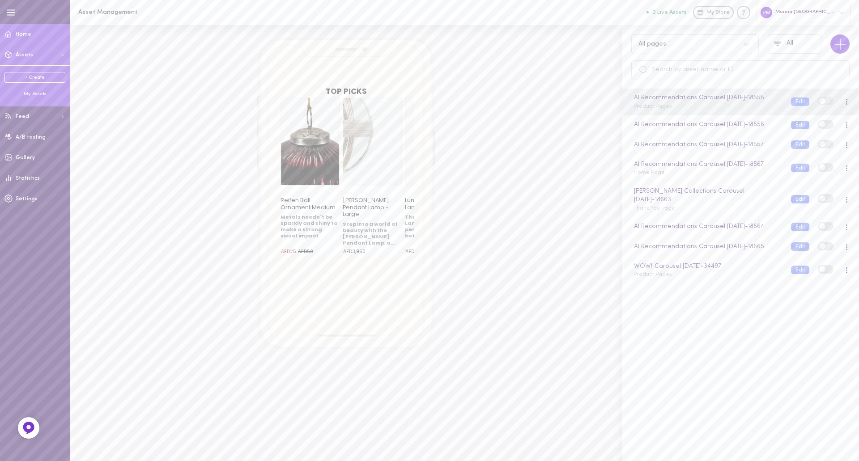
click at [19, 35] on span "Home" at bounding box center [24, 34] width 16 height 5
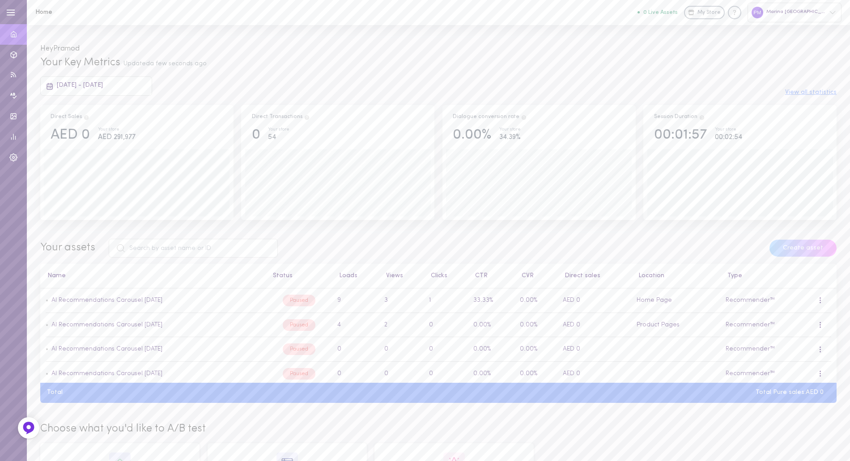
click at [350, 239] on div "Your Key Metrics Updated a few seconds ago 10/08/2025 - 10/09/2025 View all sta…" at bounding box center [438, 238] width 823 height 367
drag, startPoint x: 122, startPoint y: 139, endPoint x: 130, endPoint y: 140, distance: 7.7
click at [122, 140] on div "AED 291,977" at bounding box center [117, 137] width 38 height 11
click at [680, 11] on div "Marina [GEOGRAPHIC_DATA]" at bounding box center [795, 12] width 94 height 19
click at [680, 48] on div at bounding box center [425, 230] width 850 height 461
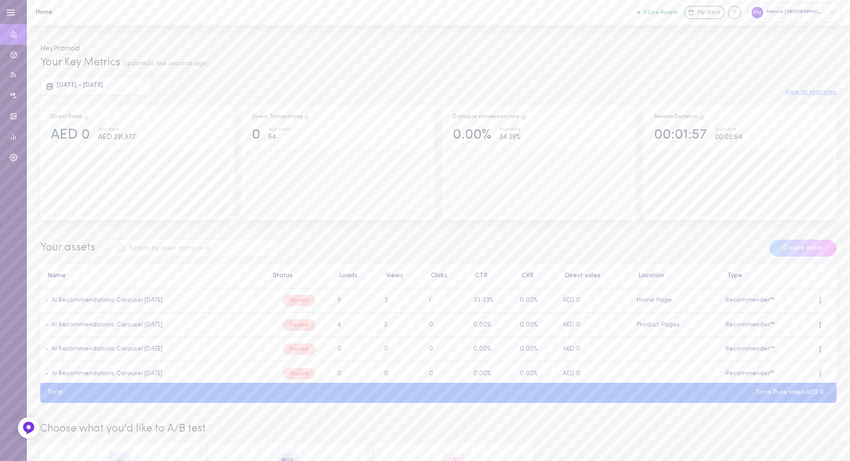
click at [6, 10] on icon "button" at bounding box center [11, 13] width 10 height 10
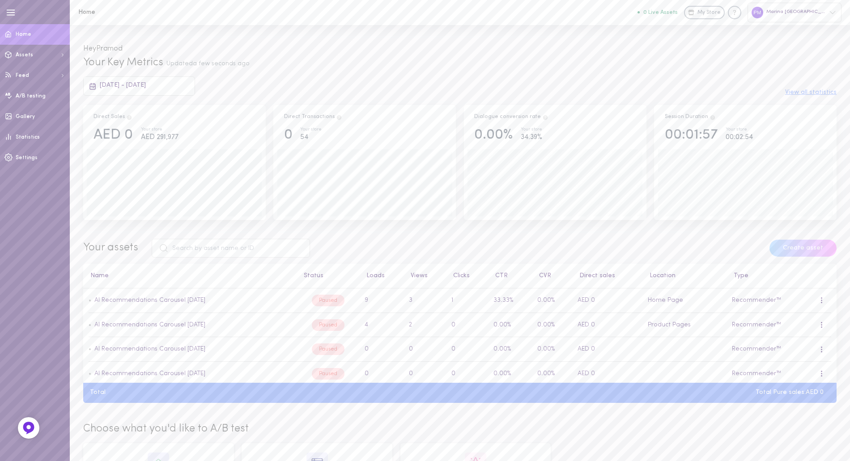
click at [680, 16] on div "Marina [GEOGRAPHIC_DATA]" at bounding box center [795, 12] width 94 height 19
click at [680, 183] on link "Settings" at bounding box center [792, 184] width 98 height 17
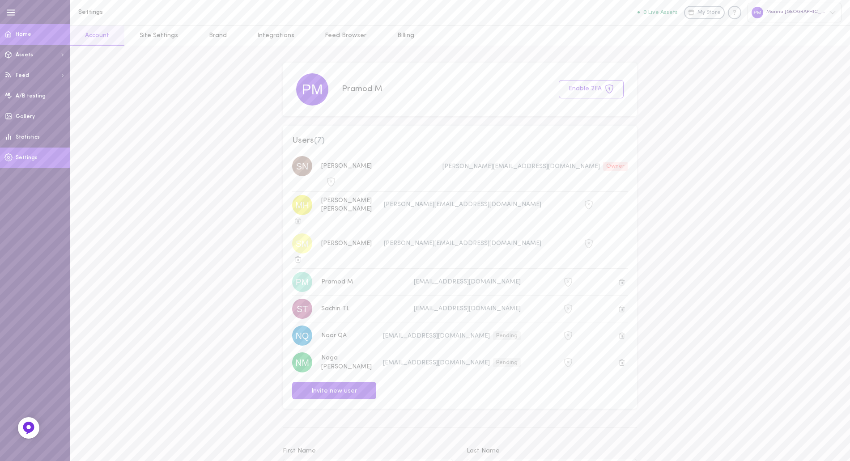
click at [32, 41] on link "Home" at bounding box center [35, 34] width 70 height 21
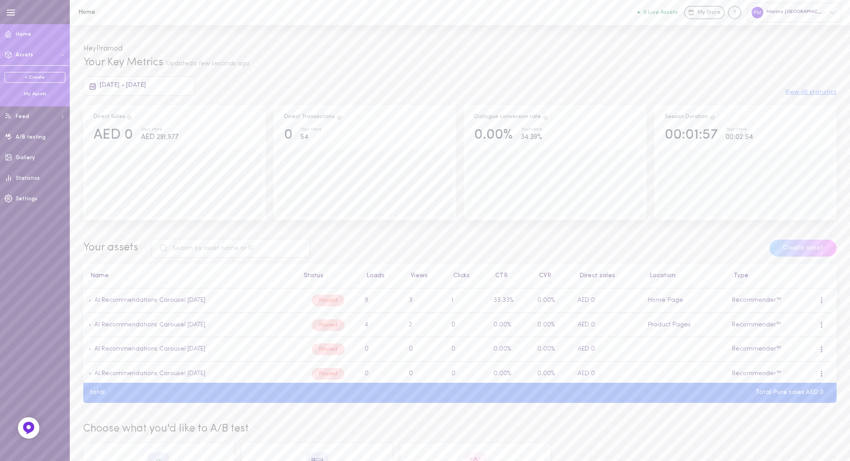
click at [31, 94] on div "My Assets" at bounding box center [34, 94] width 61 height 7
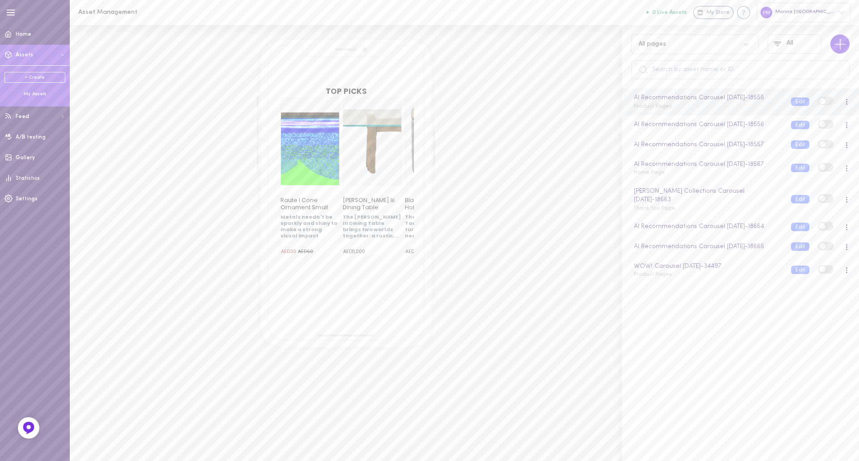
click at [819, 104] on span at bounding box center [822, 101] width 6 height 6
click at [0, 0] on input "checkbox" at bounding box center [0, 0] width 0 height 0
click at [821, 104] on label at bounding box center [826, 101] width 16 height 9
click at [0, 0] on input "checkbox" at bounding box center [0, 0] width 0 height 0
click at [791, 104] on button "Edit" at bounding box center [800, 102] width 18 height 9
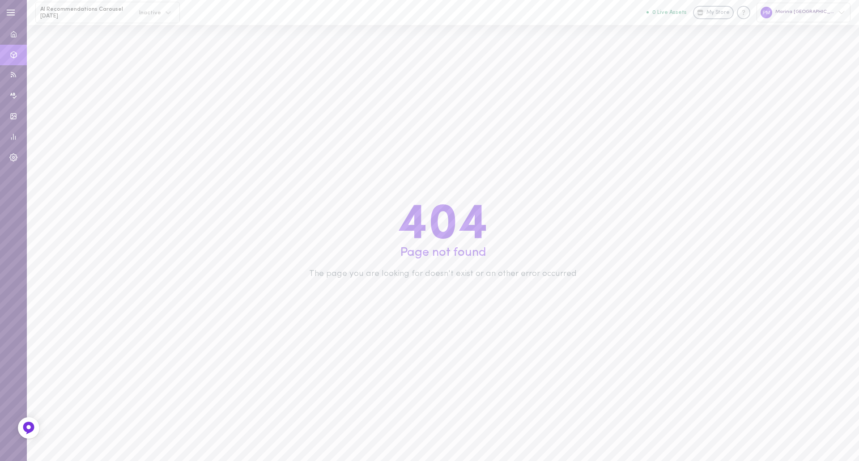
click at [440, 229] on span "404" at bounding box center [443, 226] width 268 height 40
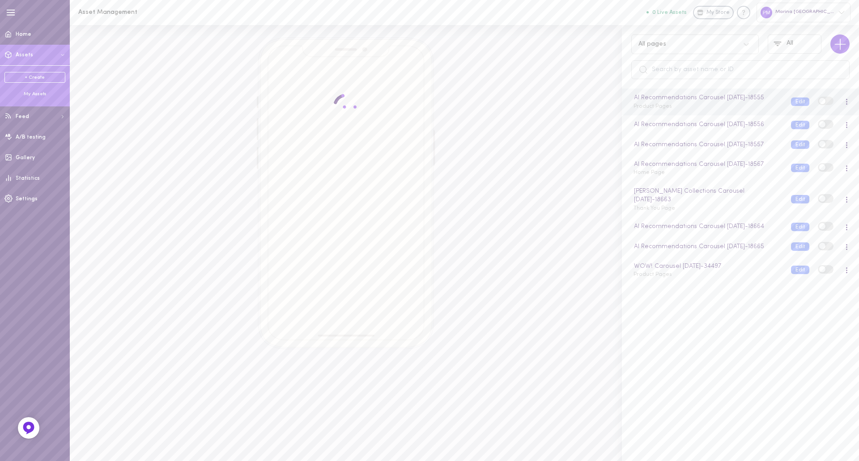
click at [821, 105] on label at bounding box center [826, 101] width 16 height 9
click at [0, 0] on input "checkbox" at bounding box center [0, 0] width 0 height 0
click at [821, 105] on label at bounding box center [826, 101] width 16 height 9
click at [0, 0] on input "checkbox" at bounding box center [0, 0] width 0 height 0
click at [821, 105] on label at bounding box center [826, 101] width 16 height 9
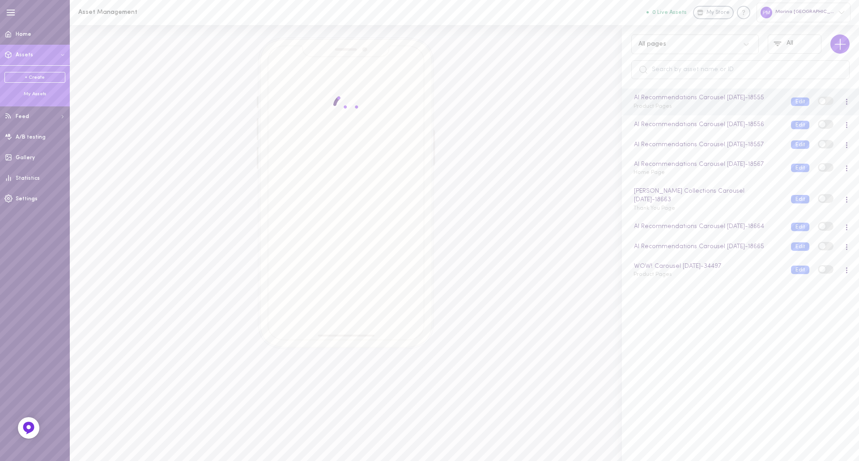
click at [0, 0] on input "checkbox" at bounding box center [0, 0] width 0 height 0
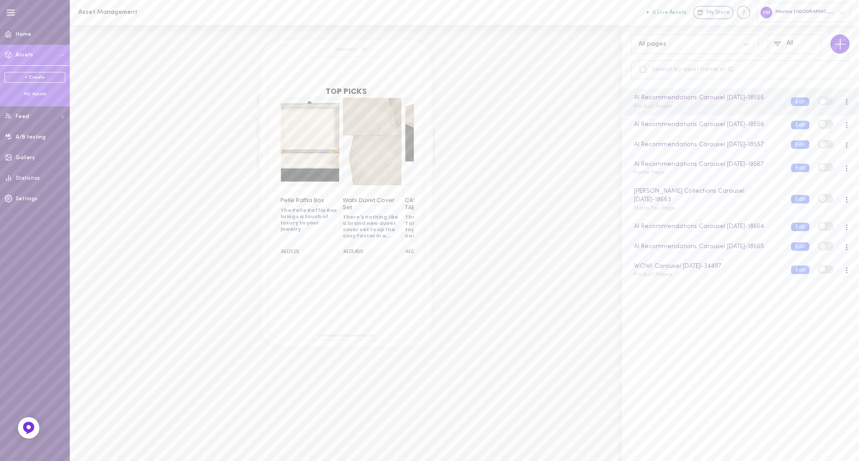
click at [844, 107] on div at bounding box center [846, 102] width 5 height 10
click at [815, 130] on div "Preview" at bounding box center [800, 125] width 80 height 21
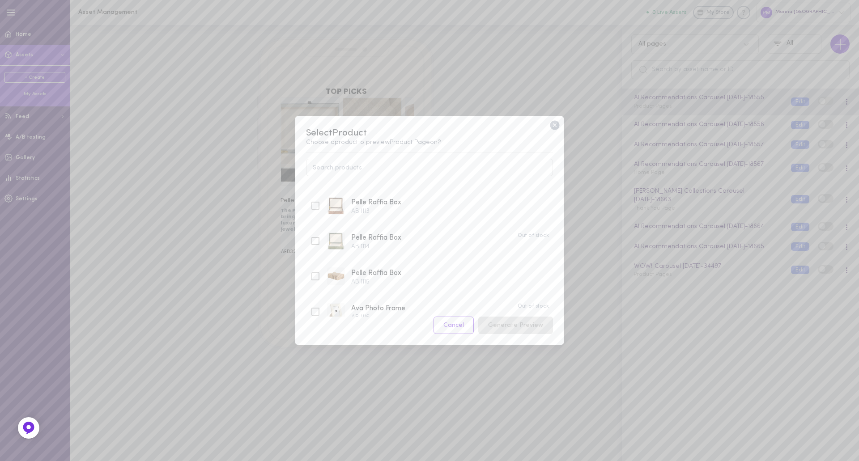
scroll to position [573, 0]
click at [555, 122] on icon at bounding box center [554, 125] width 9 height 9
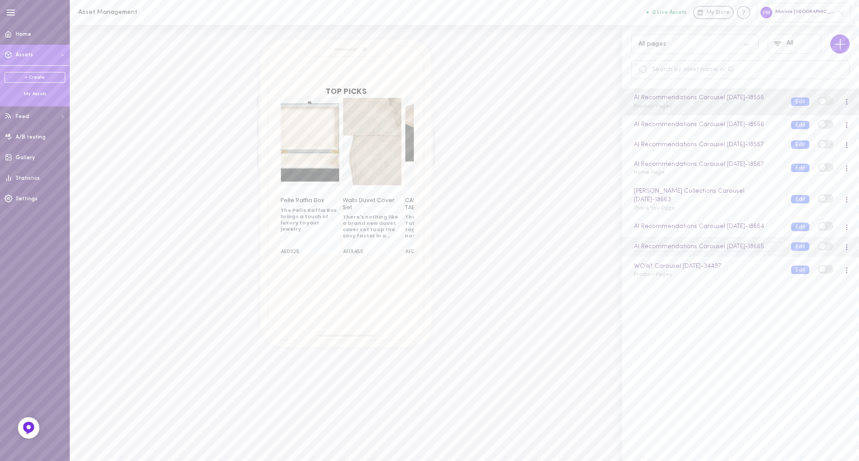
click at [723, 252] on div "AI Recommendations Carousel 24.07.2025 - 18665" at bounding box center [707, 247] width 150 height 10
click at [540, 294] on div "TOP PICKS Pelle Raffia Box The Pelle Raffia Box brings a touch of luxury to you…" at bounding box center [345, 194] width 527 height 312
click at [739, 213] on div "Smrithi - AI Collections Carousel 10.09.2025 - 18663 Thank You Page" at bounding box center [706, 200] width 158 height 26
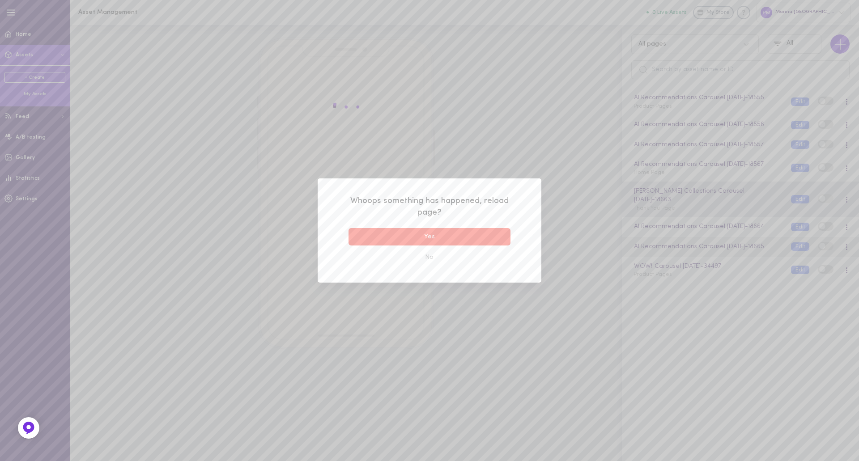
click at [438, 237] on button "Yes" at bounding box center [430, 236] width 162 height 17
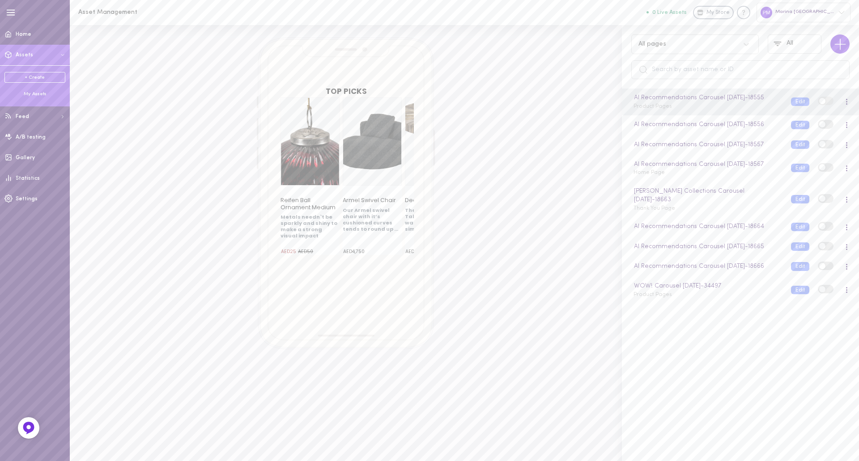
click at [0, 0] on span at bounding box center [0, 0] width 0 height 0
click at [0, 0] on input "checkbox" at bounding box center [0, 0] width 0 height 0
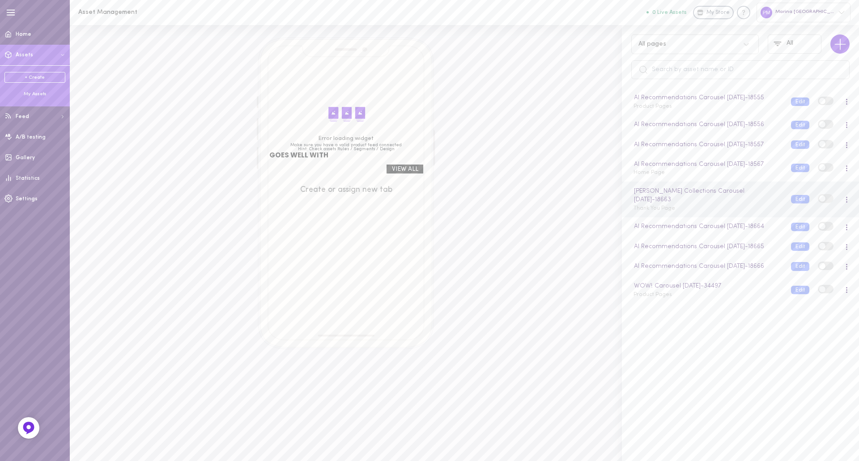
click at [819, 202] on span at bounding box center [822, 199] width 6 height 6
click at [0, 0] on input "checkbox" at bounding box center [0, 0] width 0 height 0
click at [819, 202] on span at bounding box center [822, 199] width 6 height 6
click at [0, 0] on input "checkbox" at bounding box center [0, 0] width 0 height 0
click at [819, 202] on span at bounding box center [822, 199] width 6 height 6
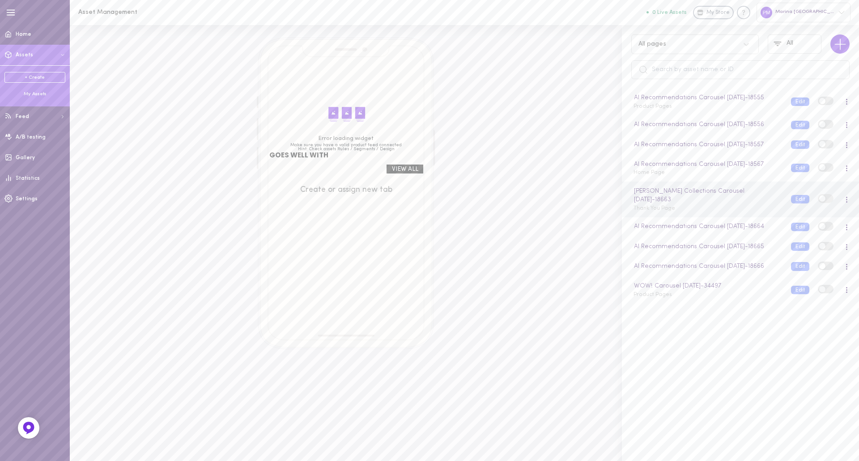
click at [0, 0] on input "checkbox" at bounding box center [0, 0] width 0 height 0
click at [819, 202] on span at bounding box center [822, 199] width 6 height 6
click at [0, 0] on input "checkbox" at bounding box center [0, 0] width 0 height 0
click at [819, 202] on span at bounding box center [822, 199] width 6 height 6
click at [0, 0] on input "checkbox" at bounding box center [0, 0] width 0 height 0
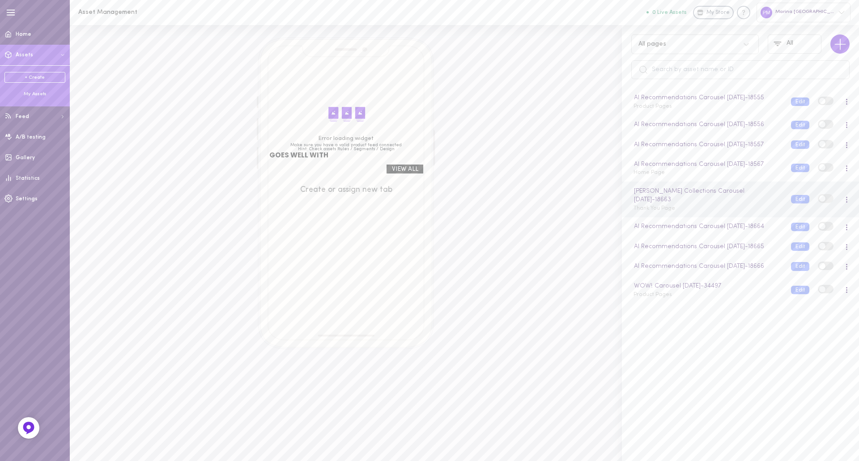
click at [819, 202] on span at bounding box center [822, 199] width 6 height 6
click at [0, 0] on input "checkbox" at bounding box center [0, 0] width 0 height 0
click at [819, 202] on span at bounding box center [822, 199] width 6 height 6
click at [0, 0] on input "checkbox" at bounding box center [0, 0] width 0 height 0
click at [819, 202] on span at bounding box center [822, 199] width 6 height 6
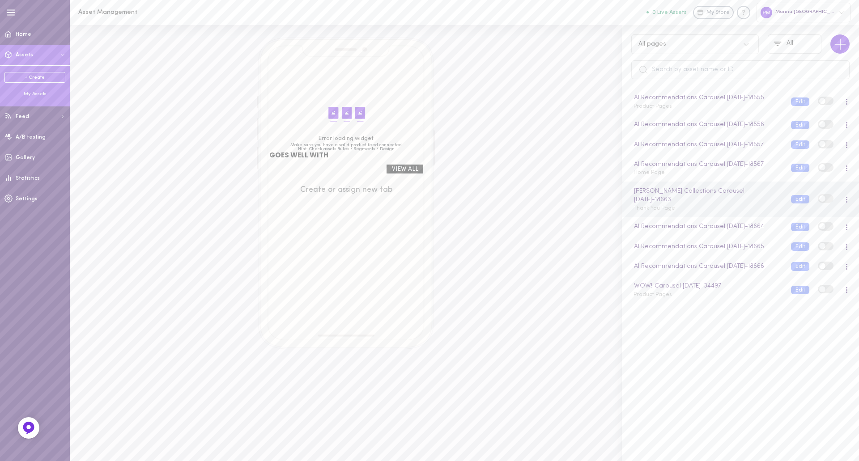
click at [0, 0] on input "checkbox" at bounding box center [0, 0] width 0 height 0
click at [819, 202] on span at bounding box center [822, 199] width 6 height 6
click at [0, 0] on input "checkbox" at bounding box center [0, 0] width 0 height 0
click at [819, 202] on span at bounding box center [822, 199] width 6 height 6
click at [0, 0] on input "checkbox" at bounding box center [0, 0] width 0 height 0
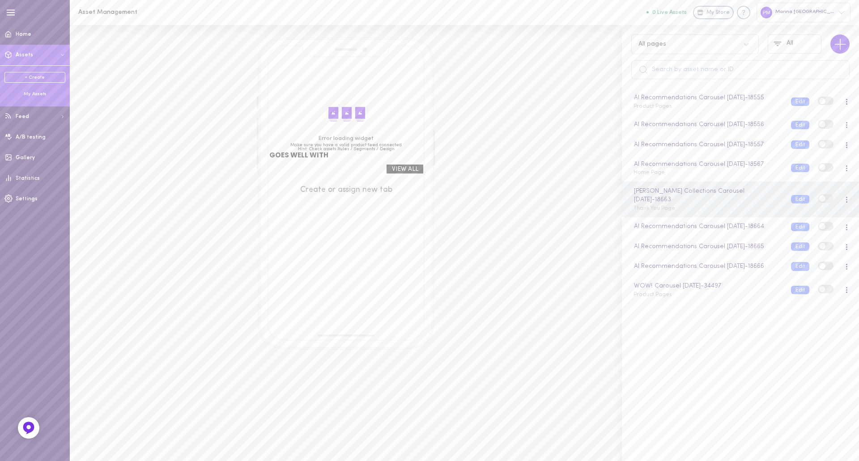
click at [13, 10] on line "button" at bounding box center [11, 10] width 8 height 0
